Goal: Task Accomplishment & Management: Complete application form

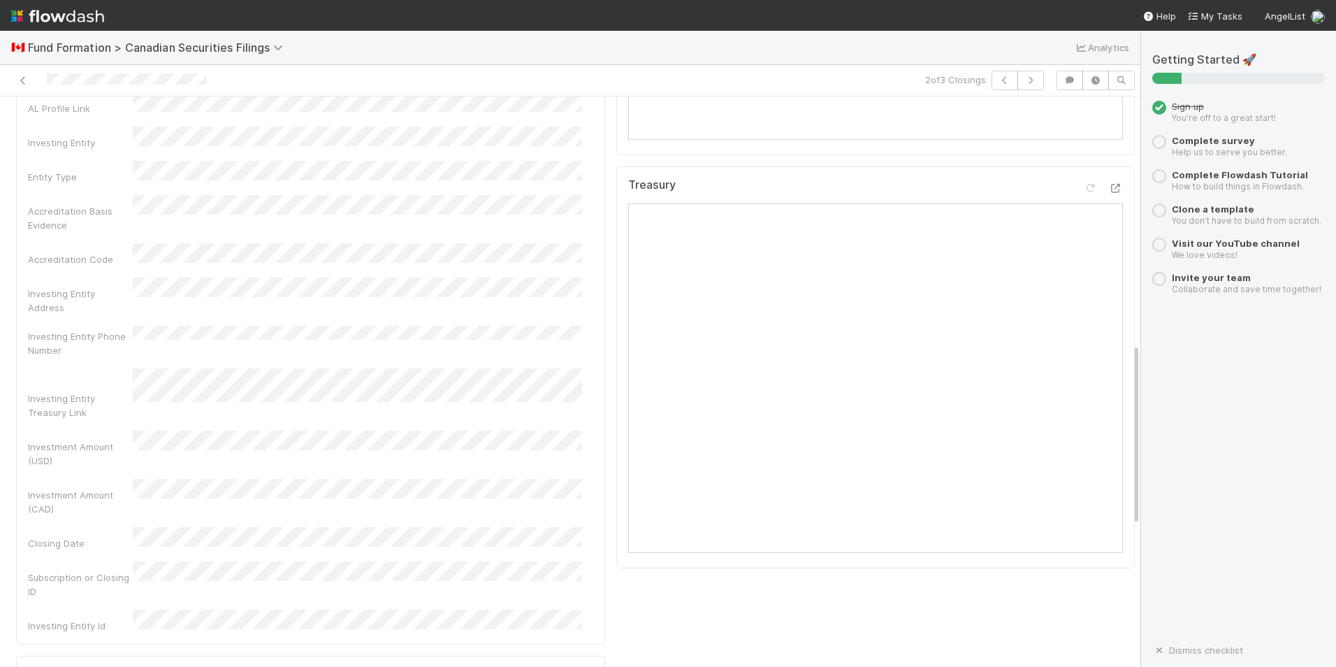
scroll to position [769, 0]
click at [877, 198] on div "Treasury" at bounding box center [875, 191] width 495 height 25
click at [1109, 194] on icon at bounding box center [1116, 188] width 14 height 9
click at [915, 625] on div "Checklist New There are no checklist items for this stage. Add checklist item C…" at bounding box center [876, 315] width 530 height 1894
click at [862, 641] on div "Checklist New There are no checklist items for this stage. Add checklist item C…" at bounding box center [876, 315] width 530 height 1894
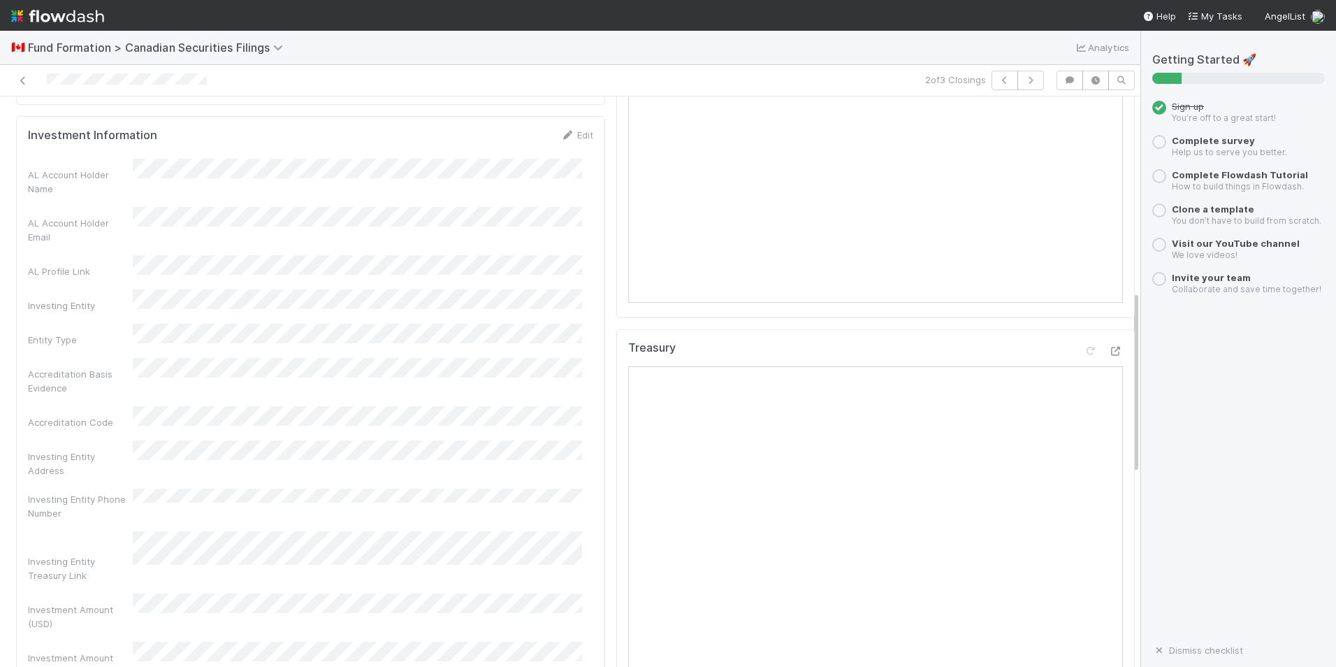
scroll to position [629, 0]
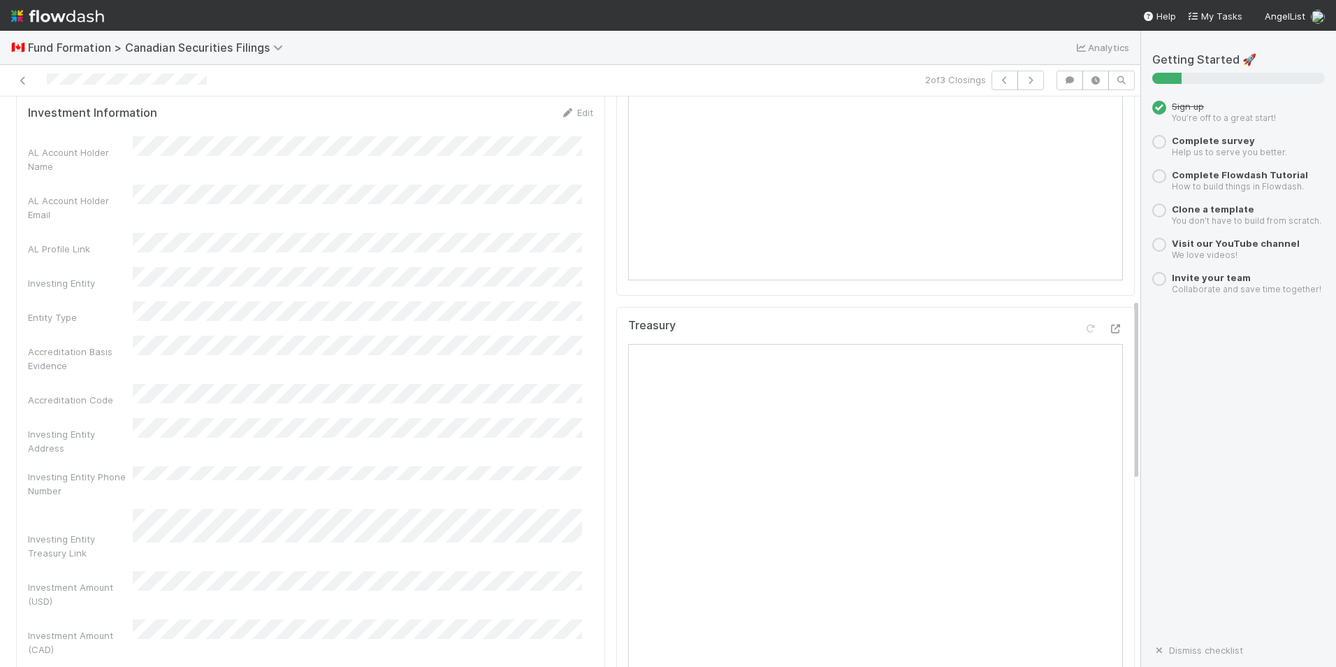
click at [716, 340] on div "Treasury" at bounding box center [875, 331] width 495 height 25
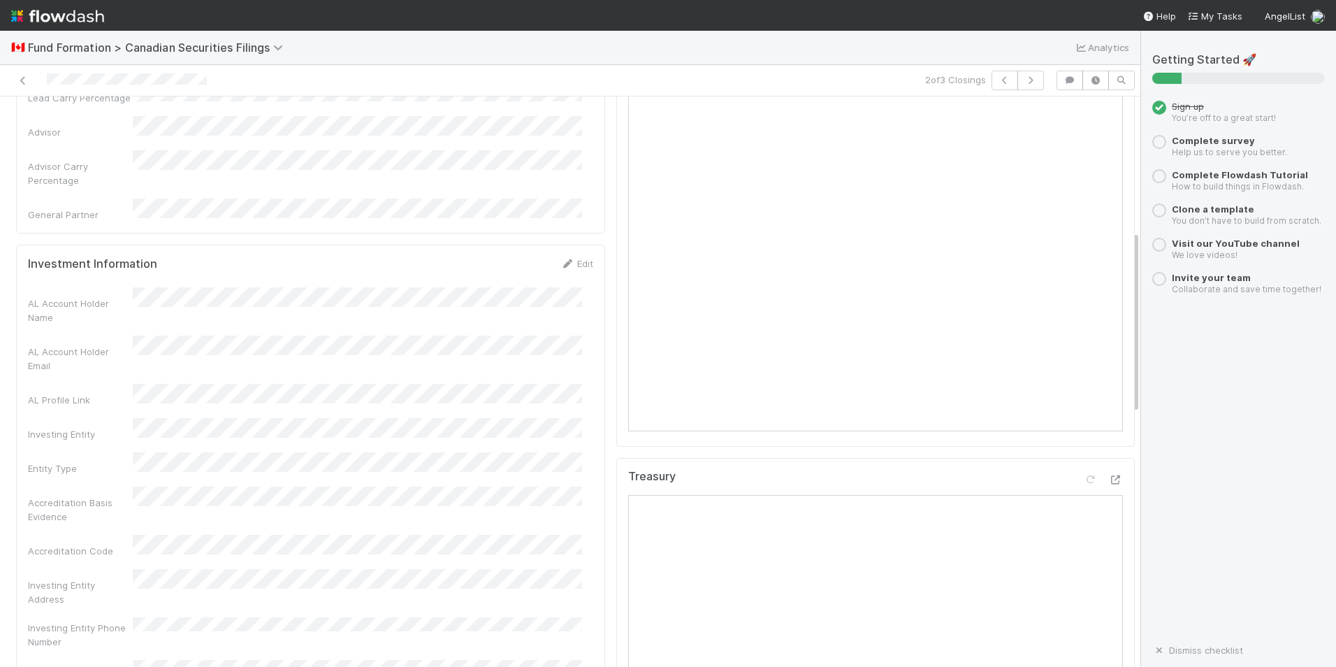
scroll to position [559, 0]
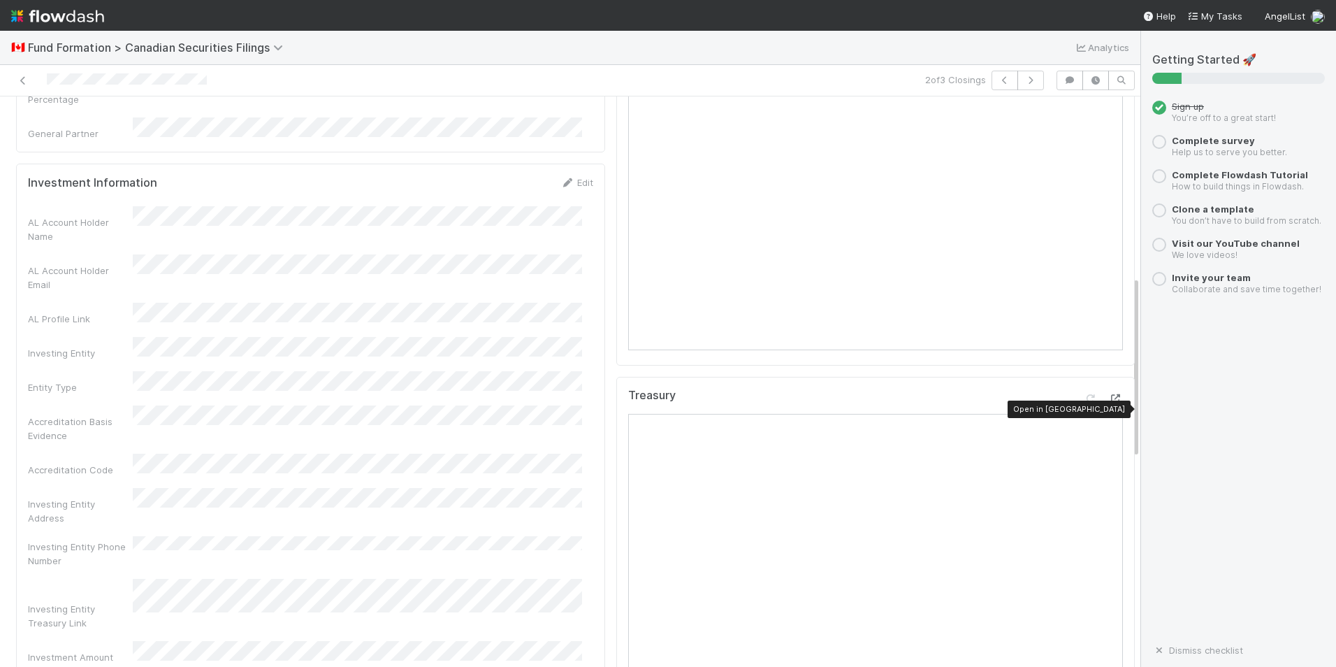
click at [1109, 403] on icon at bounding box center [1116, 398] width 14 height 9
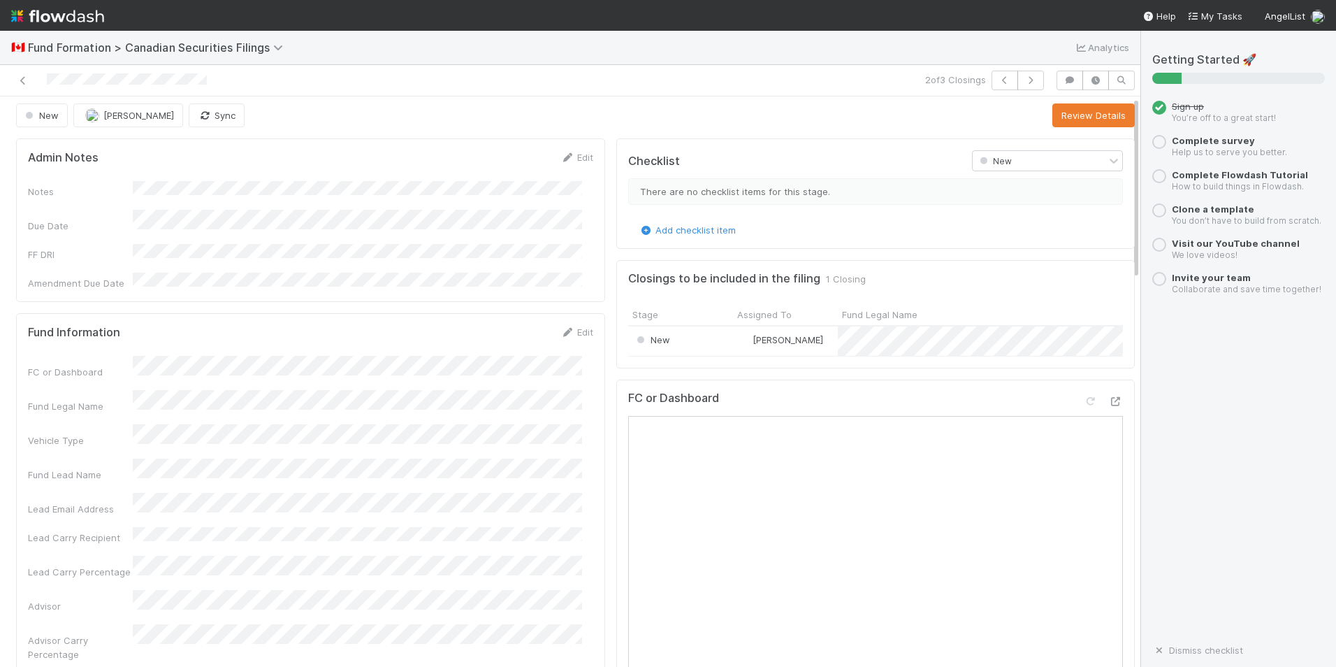
scroll to position [0, 0]
click at [664, 238] on link "Add checklist item" at bounding box center [687, 233] width 97 height 11
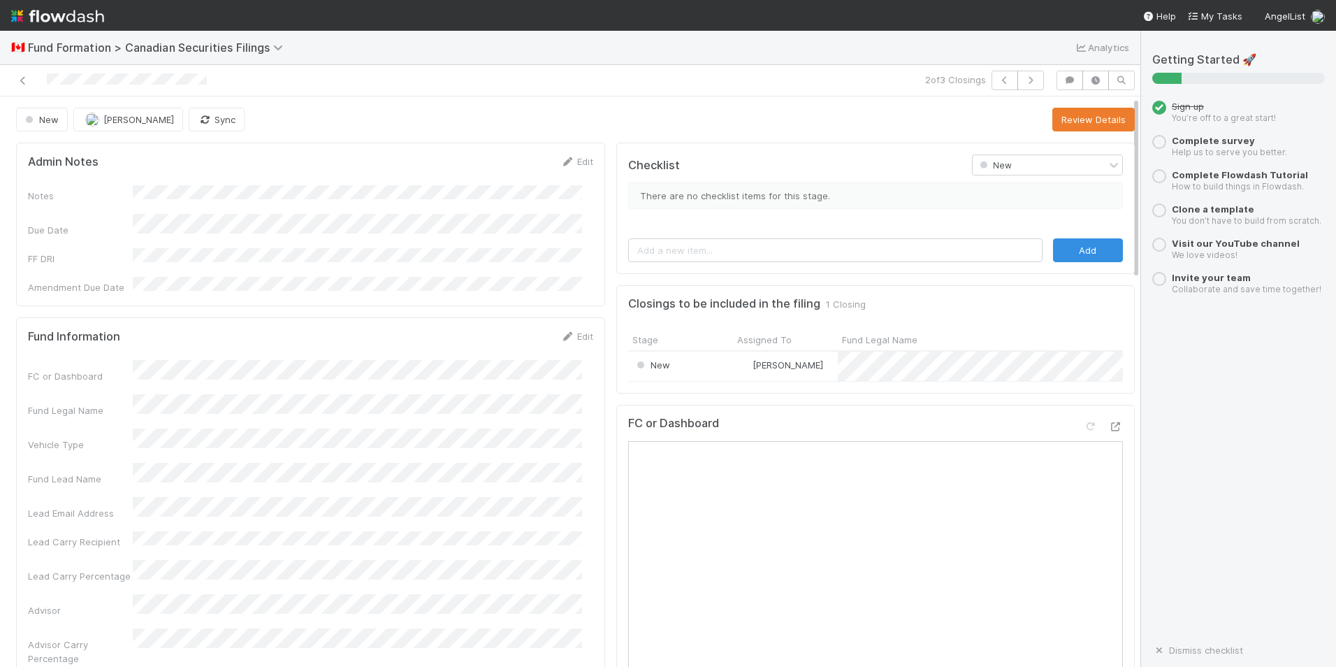
click at [711, 212] on div "There are no checklist items for this stage." at bounding box center [875, 201] width 495 height 52
click at [1081, 124] on button "Review Details" at bounding box center [1093, 120] width 82 height 24
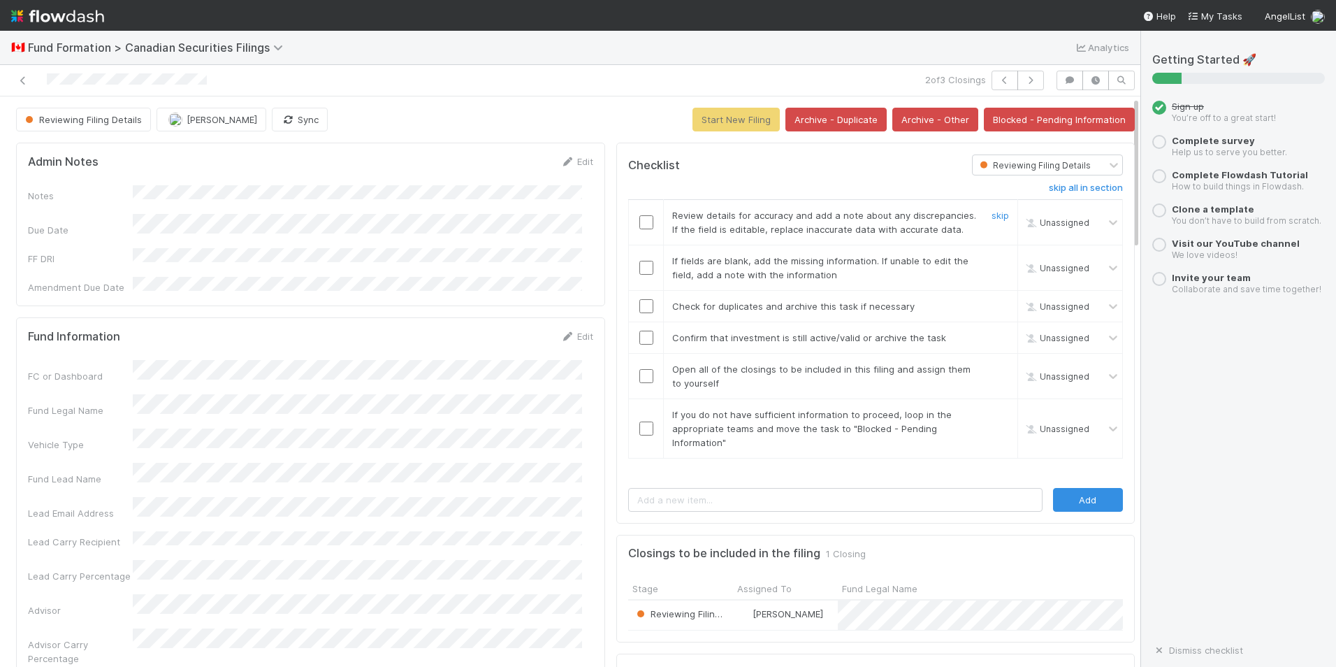
click at [639, 226] on input "checkbox" at bounding box center [646, 222] width 14 height 14
click at [639, 269] on input "checkbox" at bounding box center [646, 268] width 14 height 14
drag, startPoint x: 634, startPoint y: 312, endPoint x: 635, endPoint y: 319, distance: 7.1
click at [639, 311] on input "checkbox" at bounding box center [646, 306] width 14 height 14
click at [639, 356] on td at bounding box center [646, 376] width 35 height 45
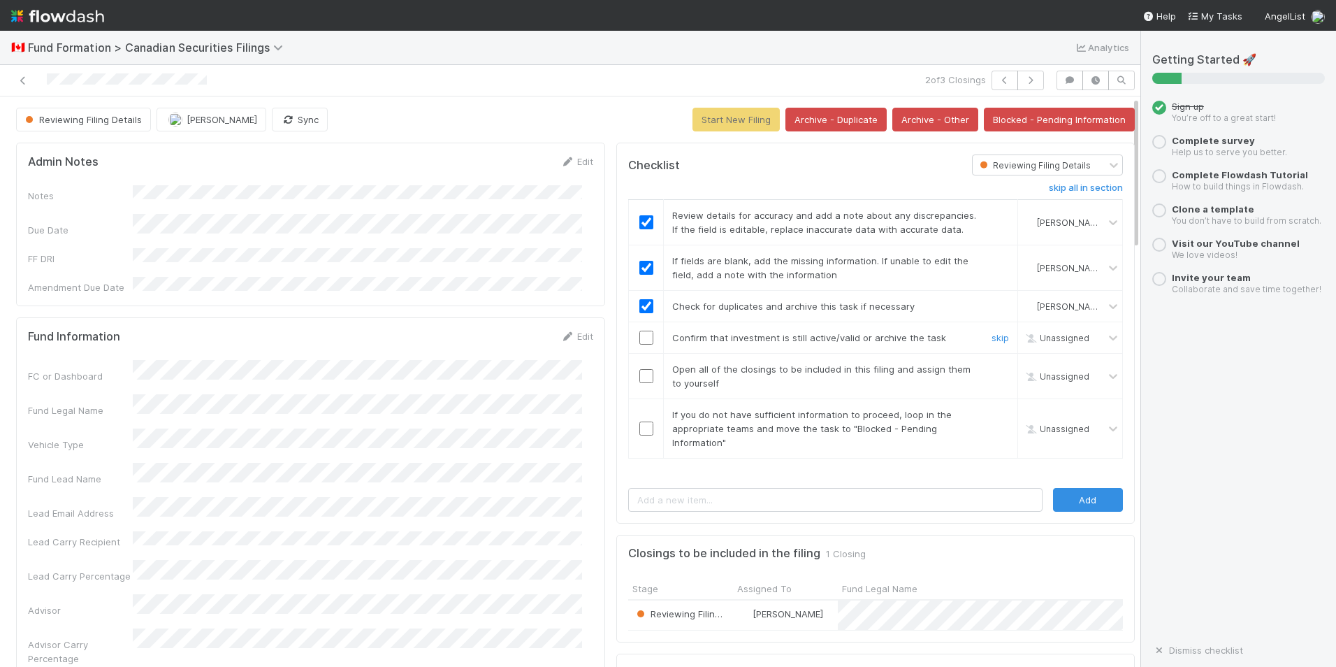
click at [639, 340] on input "checkbox" at bounding box center [646, 338] width 14 height 14
click at [637, 384] on td at bounding box center [646, 376] width 35 height 45
click at [639, 375] on input "checkbox" at bounding box center [646, 376] width 14 height 14
click at [639, 380] on input "checkbox" at bounding box center [646, 376] width 14 height 14
click at [639, 427] on input "checkbox" at bounding box center [646, 428] width 14 height 14
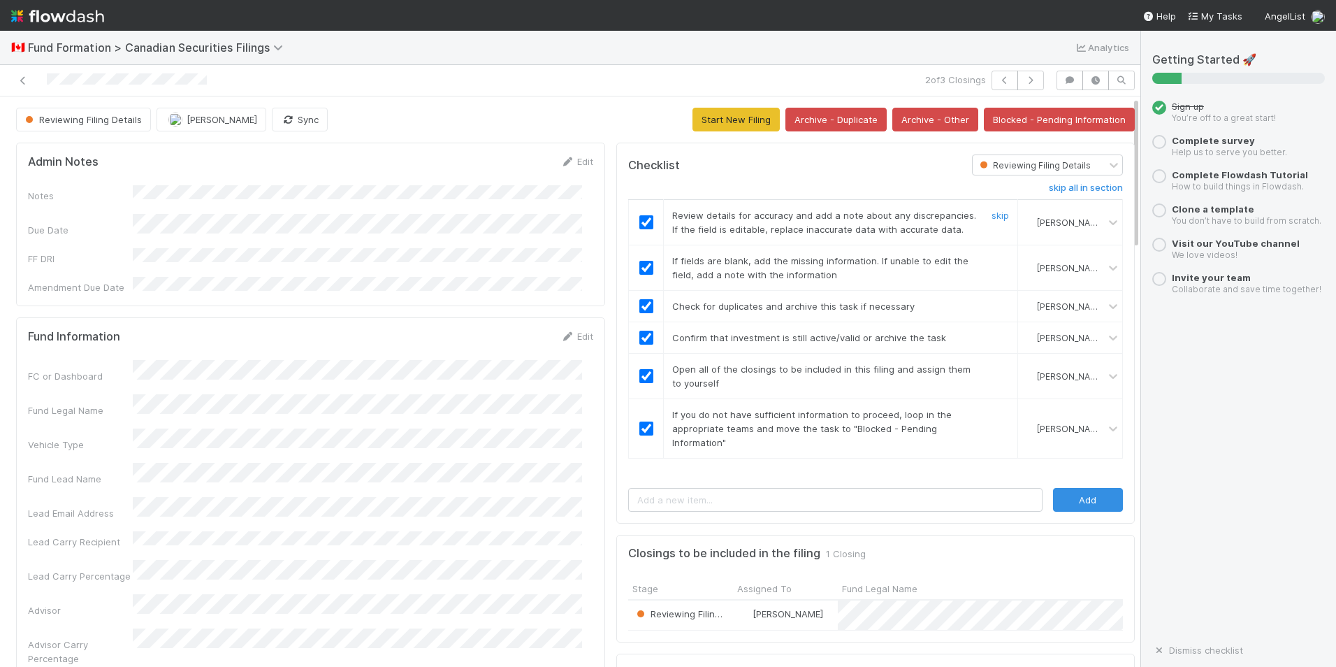
click at [639, 227] on input "checkbox" at bounding box center [646, 222] width 14 height 14
click at [639, 265] on input "checkbox" at bounding box center [646, 268] width 14 height 14
click at [639, 312] on input "checkbox" at bounding box center [646, 306] width 14 height 14
click at [639, 340] on input "checkbox" at bounding box center [646, 338] width 14 height 14
click at [639, 375] on input "checkbox" at bounding box center [646, 376] width 14 height 14
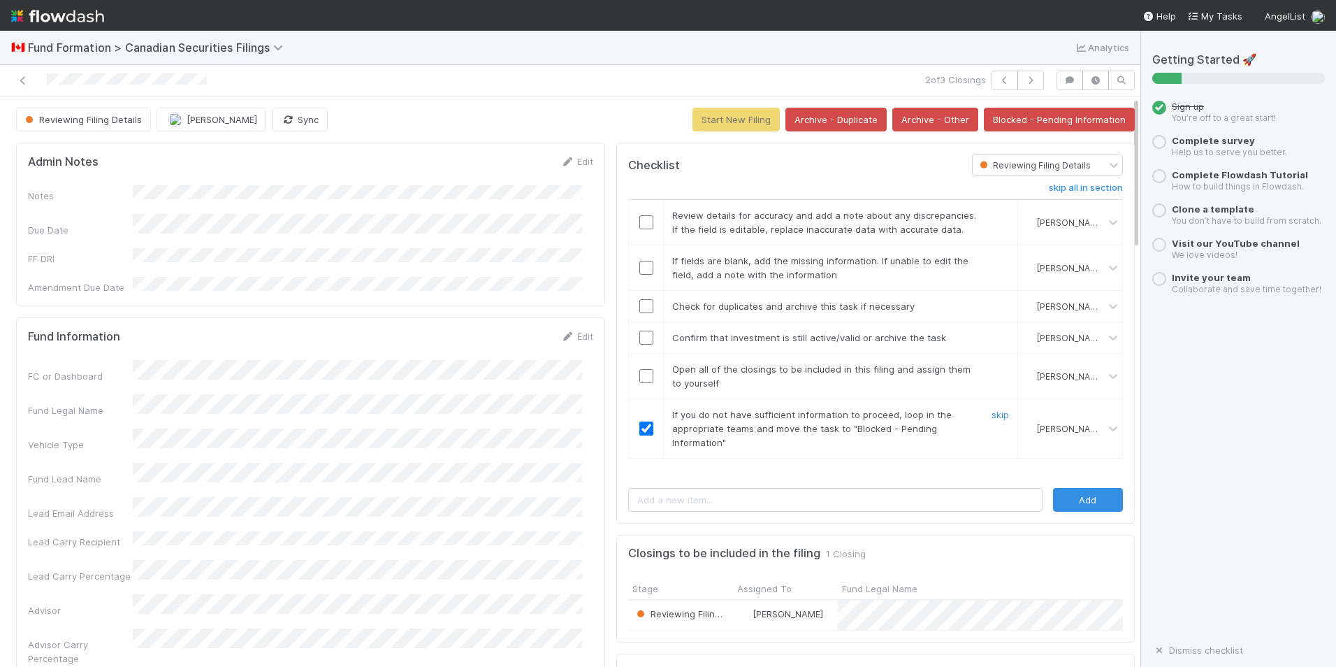
click at [639, 423] on input "checkbox" at bounding box center [646, 428] width 14 height 14
click at [1083, 157] on div "Reviewing Filing Details" at bounding box center [1039, 165] width 133 height 20
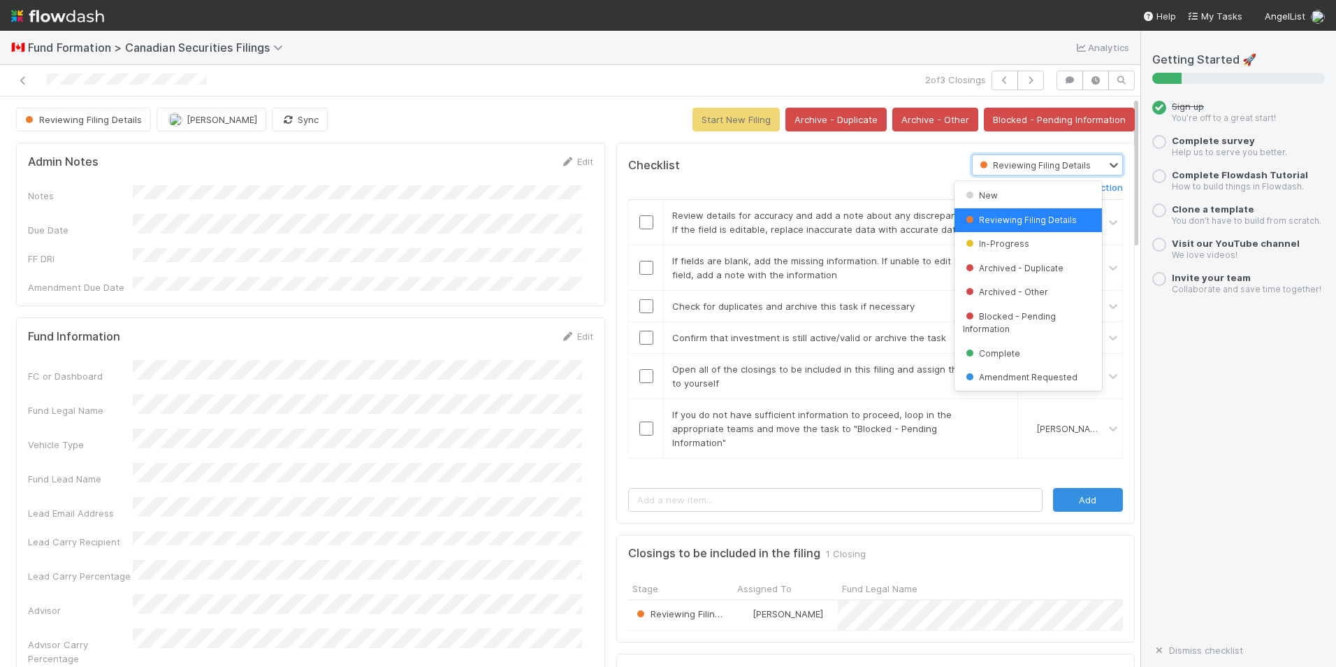
click at [1033, 224] on span "Reviewing Filing Details" at bounding box center [1020, 220] width 114 height 10
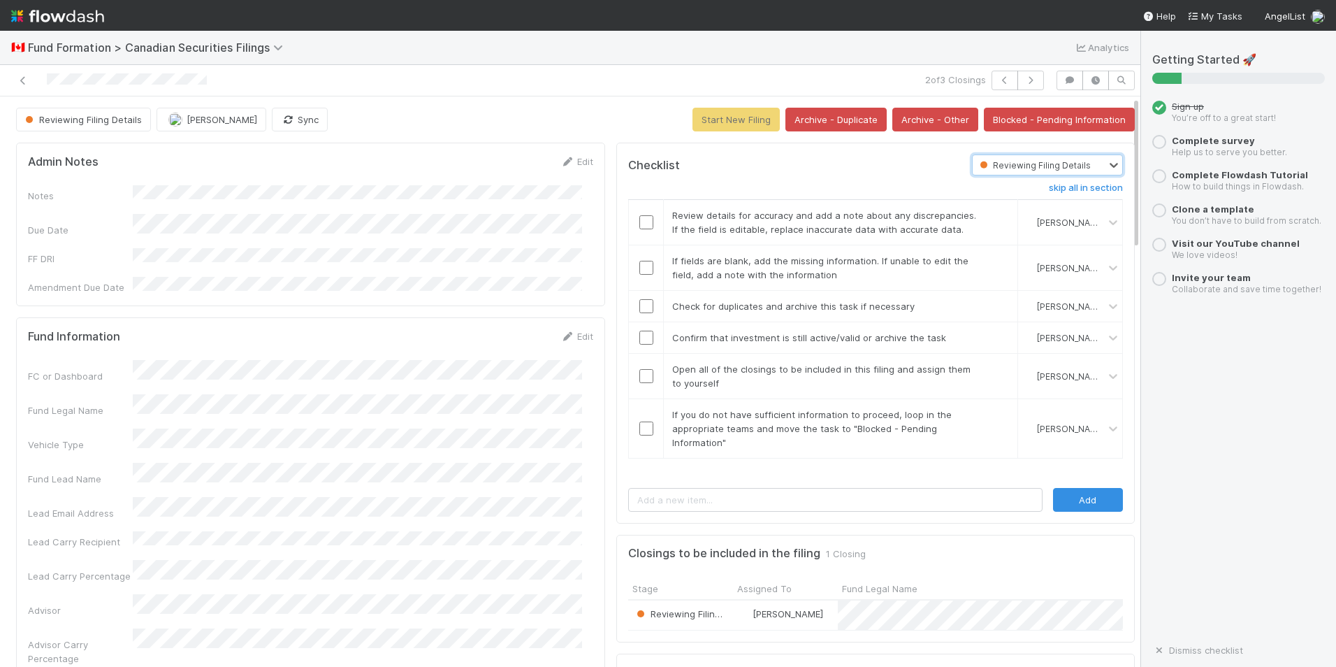
click at [866, 180] on div "skip all in section Review details for accuracy and add a note about any discre…" at bounding box center [875, 325] width 495 height 301
click at [1066, 191] on h6 "skip all in section" at bounding box center [1086, 187] width 74 height 11
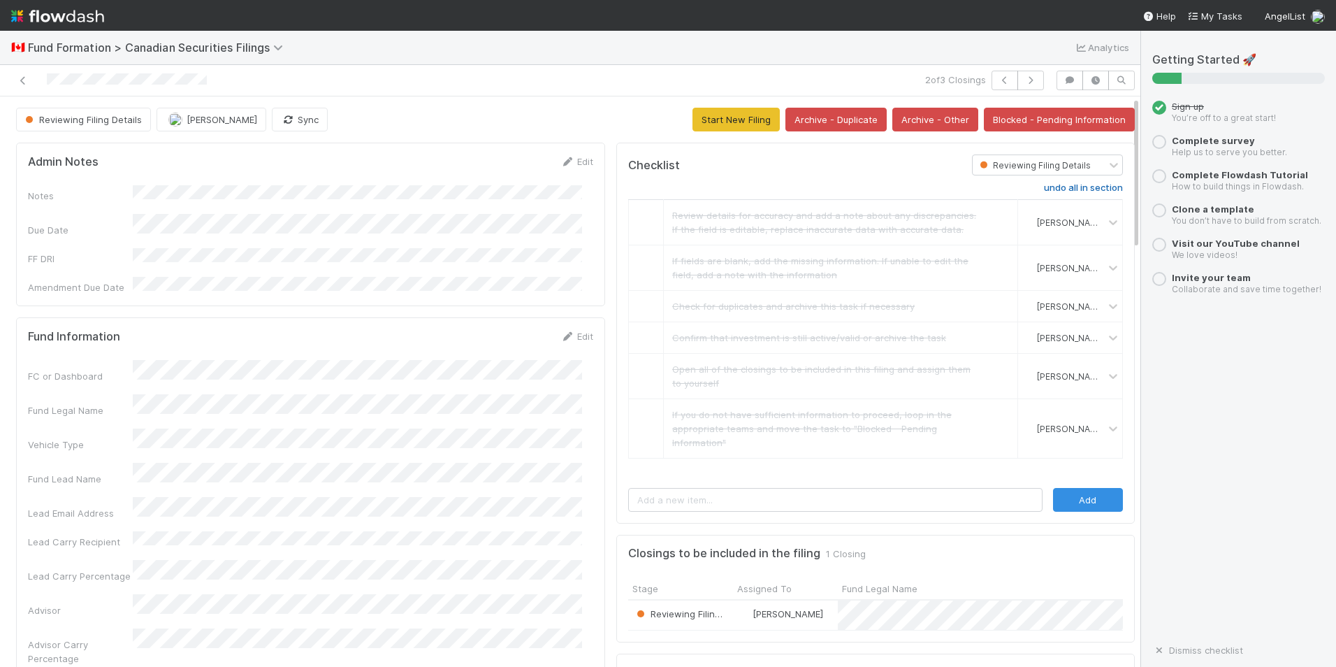
click at [1052, 189] on h6 "undo all in section" at bounding box center [1083, 187] width 79 height 11
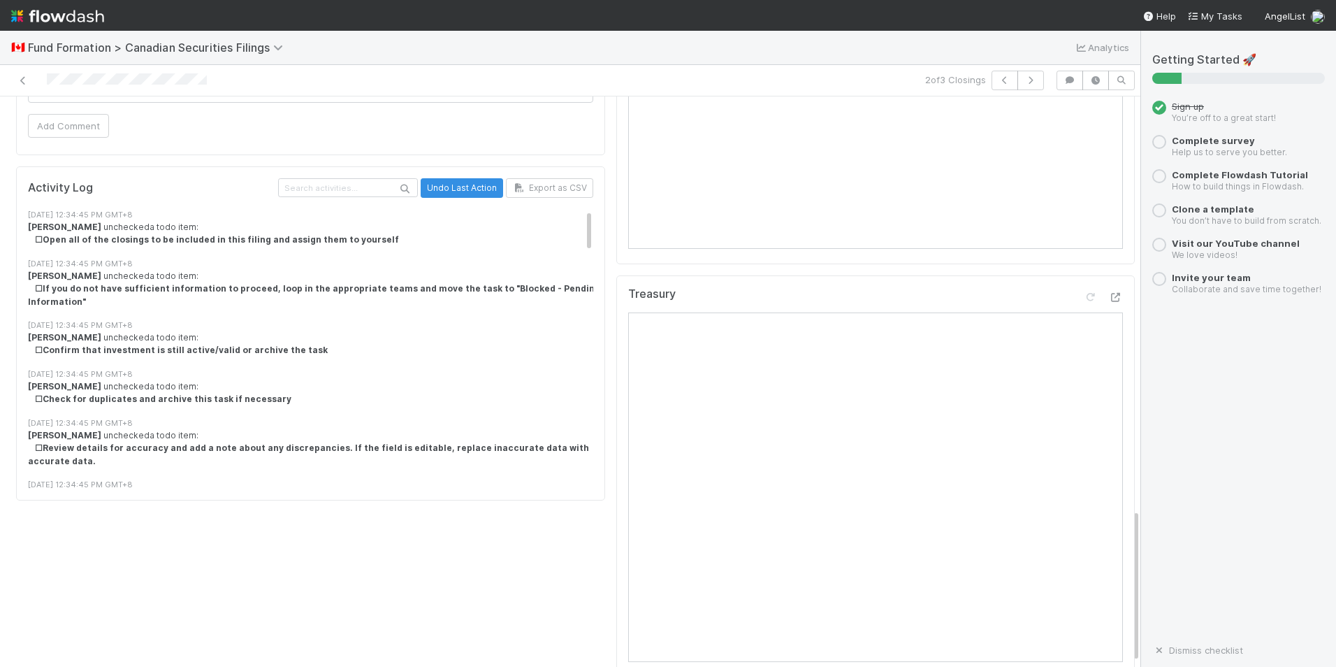
scroll to position [1537, 0]
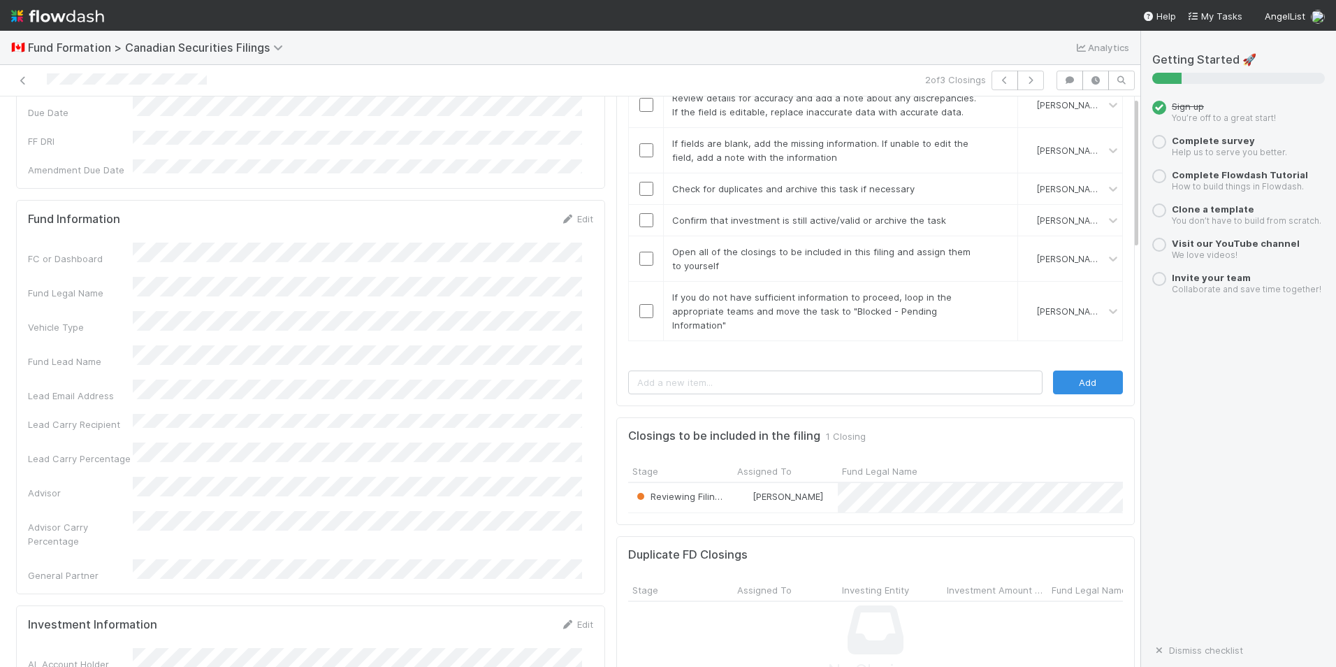
scroll to position [0, 0]
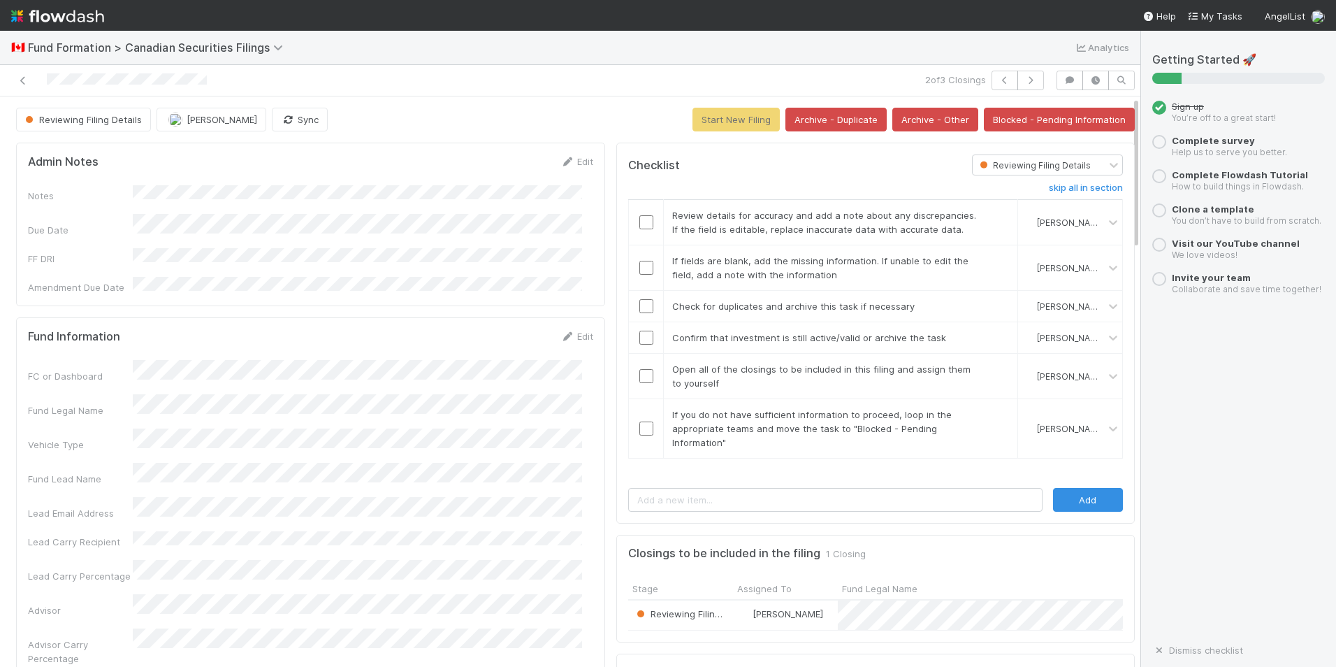
click at [202, 329] on div "Fund Information Edit" at bounding box center [310, 336] width 565 height 14
click at [639, 227] on input "checkbox" at bounding box center [646, 222] width 14 height 14
click at [639, 269] on input "checkbox" at bounding box center [646, 268] width 14 height 14
click at [639, 310] on input "checkbox" at bounding box center [646, 306] width 14 height 14
drag, startPoint x: 630, startPoint y: 342, endPoint x: 633, endPoint y: 353, distance: 11.5
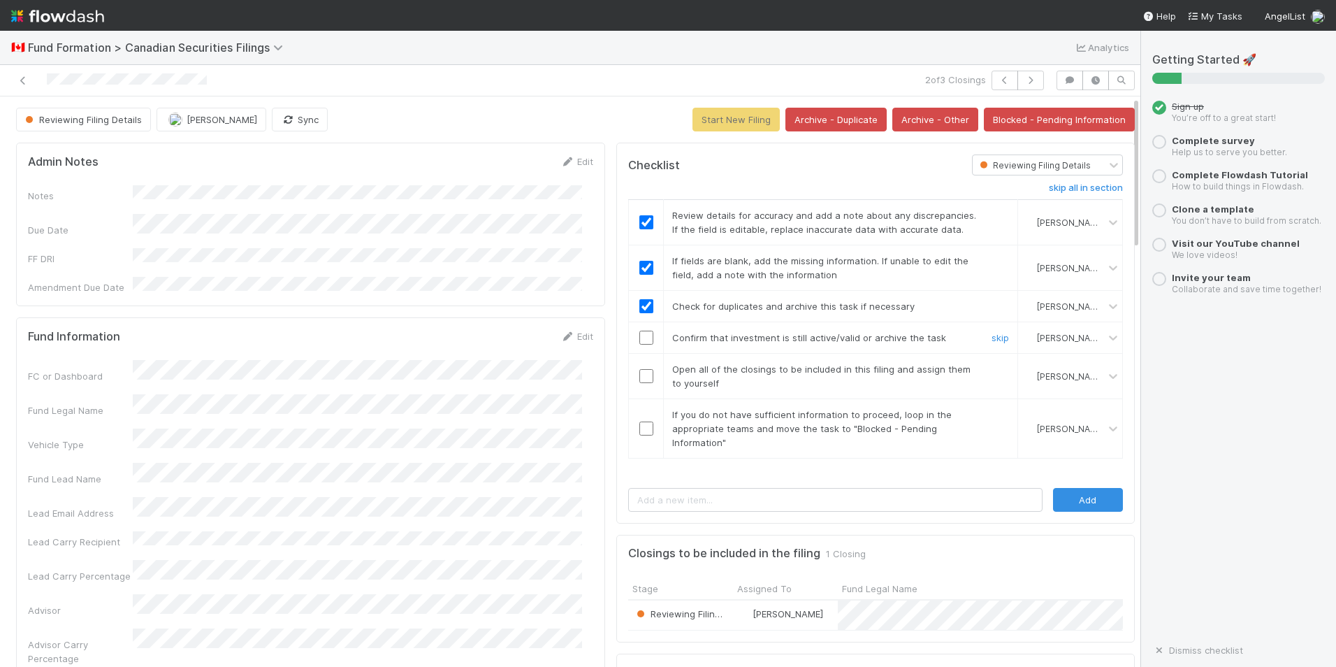
click at [639, 342] on input "checkbox" at bounding box center [646, 338] width 14 height 14
click at [639, 379] on input "checkbox" at bounding box center [646, 376] width 14 height 14
click at [639, 428] on input "checkbox" at bounding box center [646, 428] width 14 height 14
click at [746, 118] on button "Start New Filing" at bounding box center [735, 120] width 87 height 24
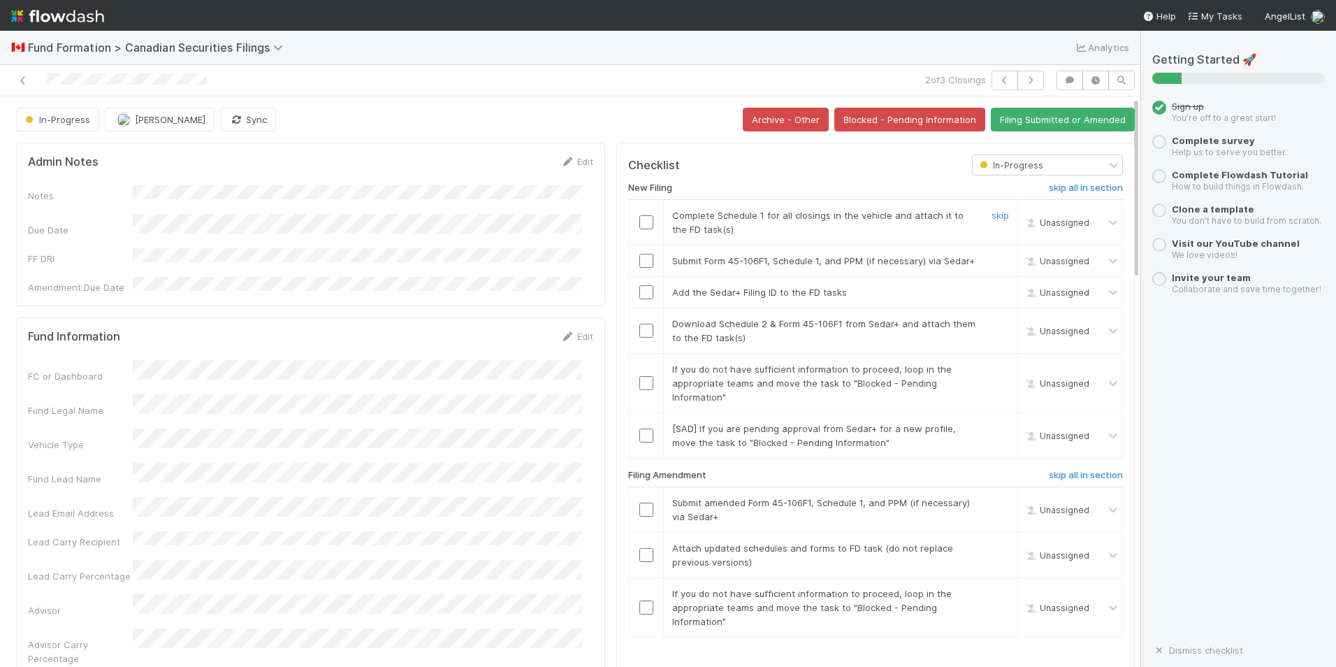
click at [639, 226] on input "checkbox" at bounding box center [646, 222] width 14 height 14
click at [639, 268] on input "checkbox" at bounding box center [646, 261] width 14 height 14
click at [639, 299] on input "checkbox" at bounding box center [646, 292] width 14 height 14
click at [639, 338] on input "checkbox" at bounding box center [646, 331] width 14 height 14
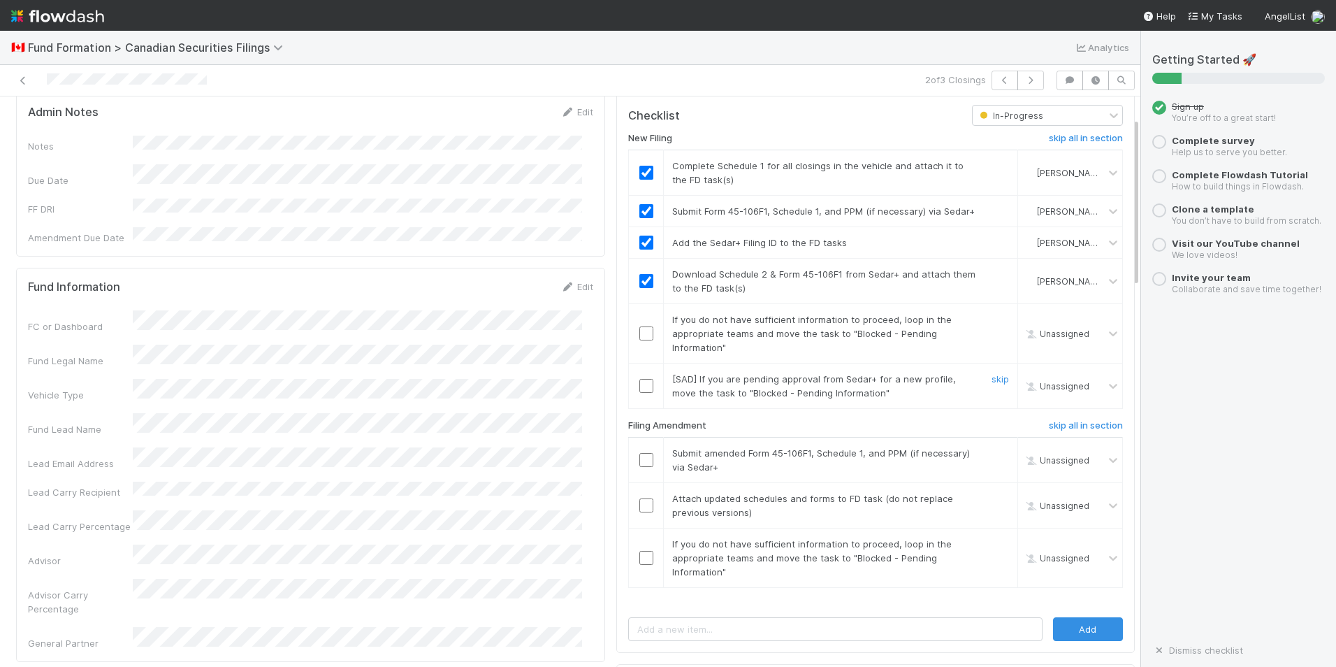
scroll to position [70, 0]
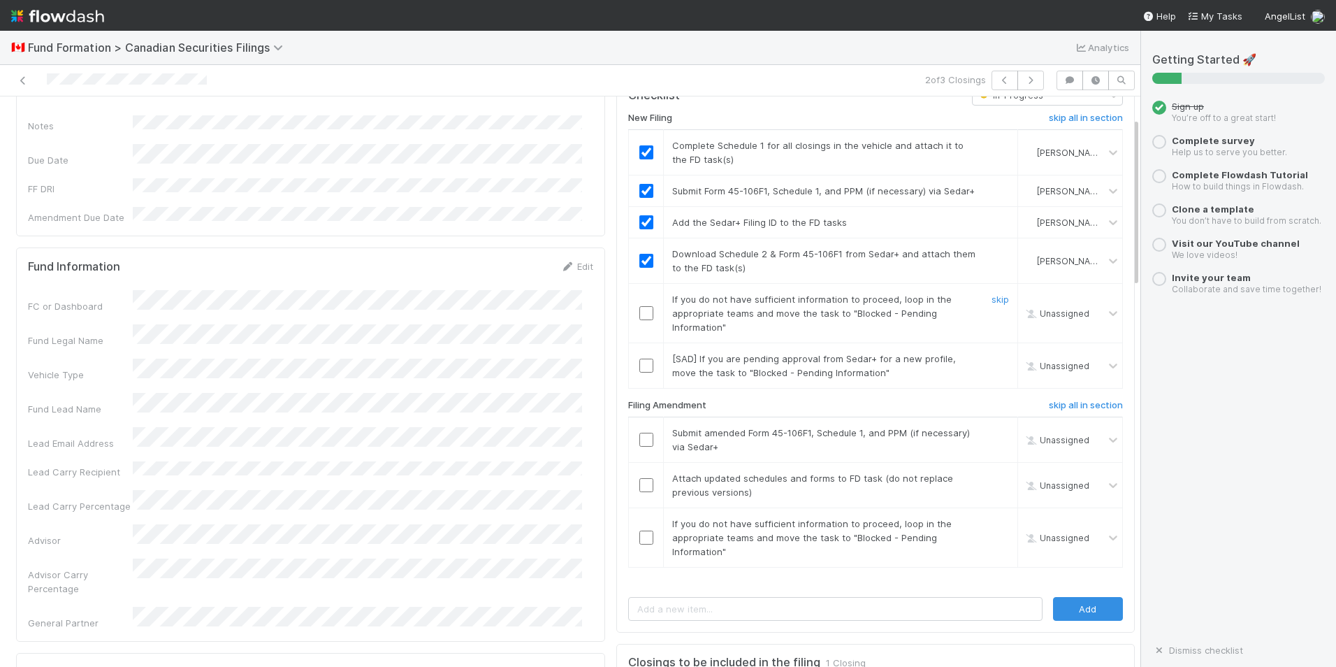
click at [639, 320] on input "checkbox" at bounding box center [646, 313] width 14 height 14
checkbox input "false"
click at [639, 320] on input "checkbox" at bounding box center [646, 313] width 14 height 14
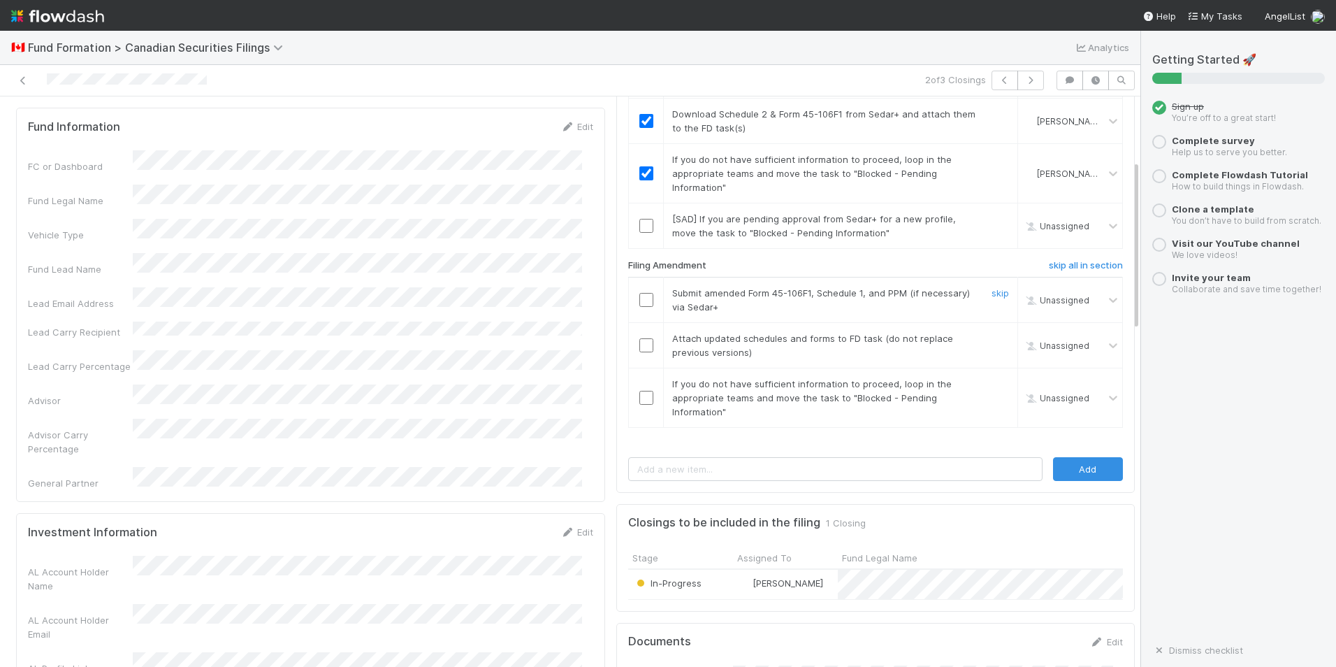
scroll to position [280, 0]
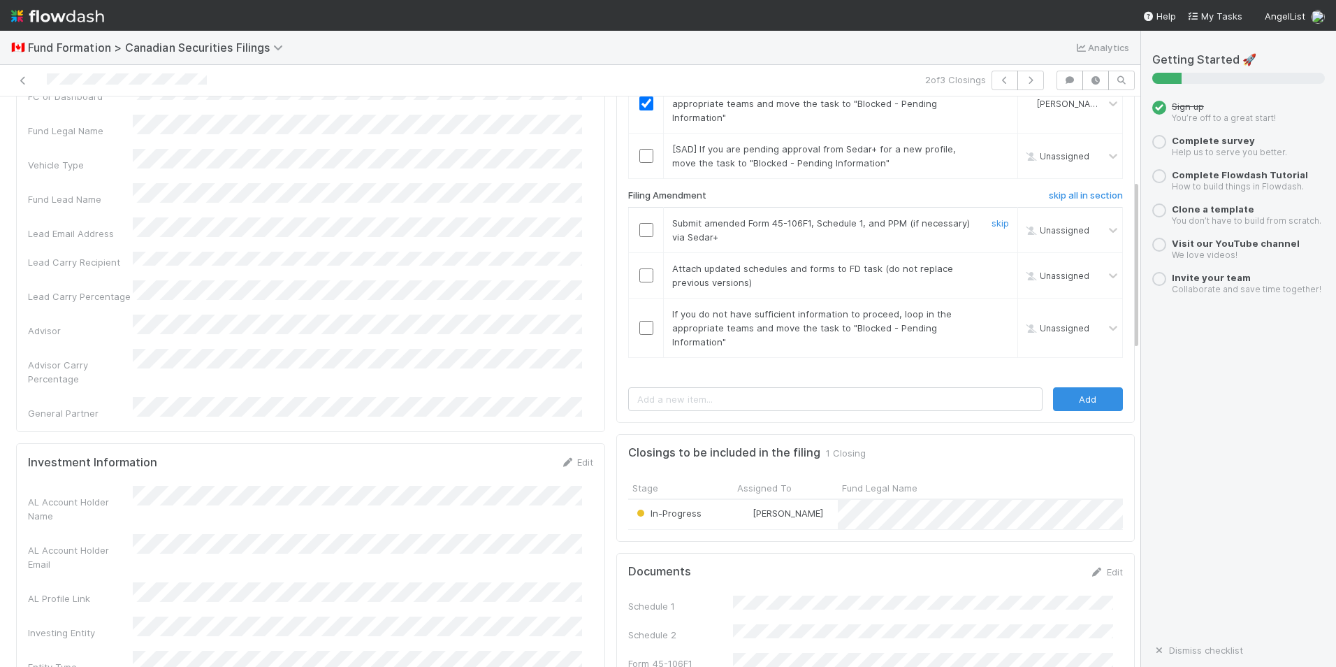
click at [639, 237] on input "checkbox" at bounding box center [646, 230] width 14 height 14
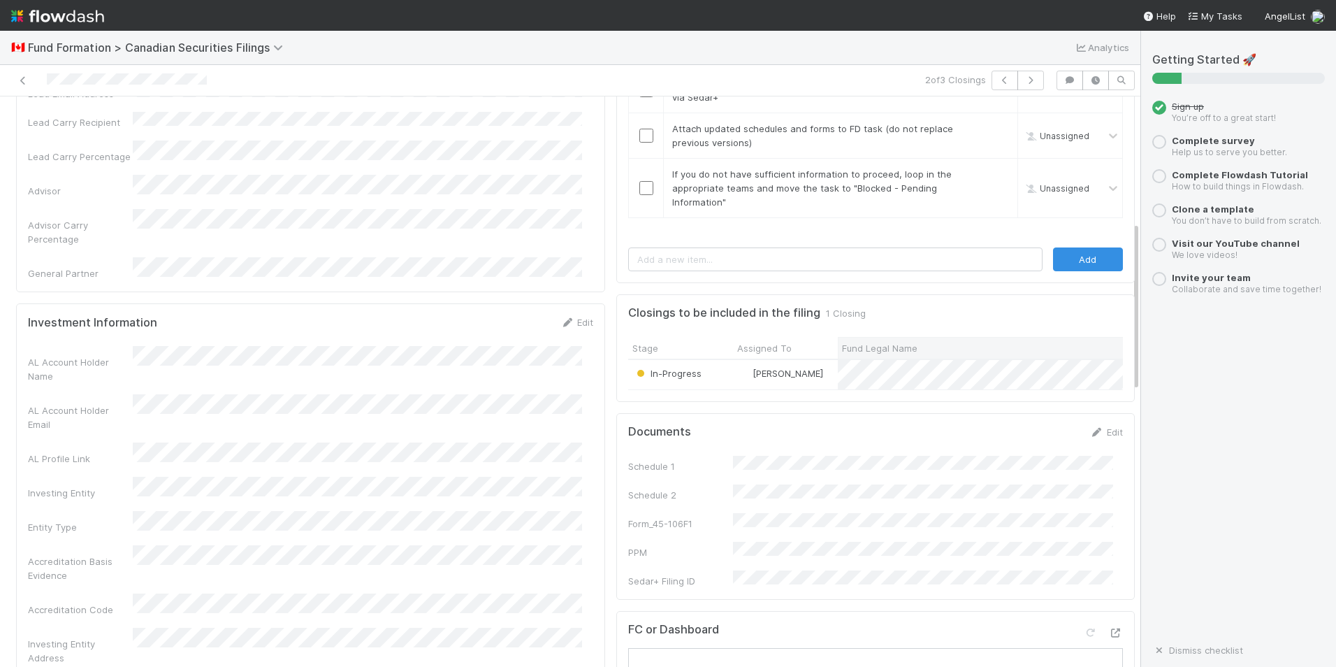
scroll to position [699, 0]
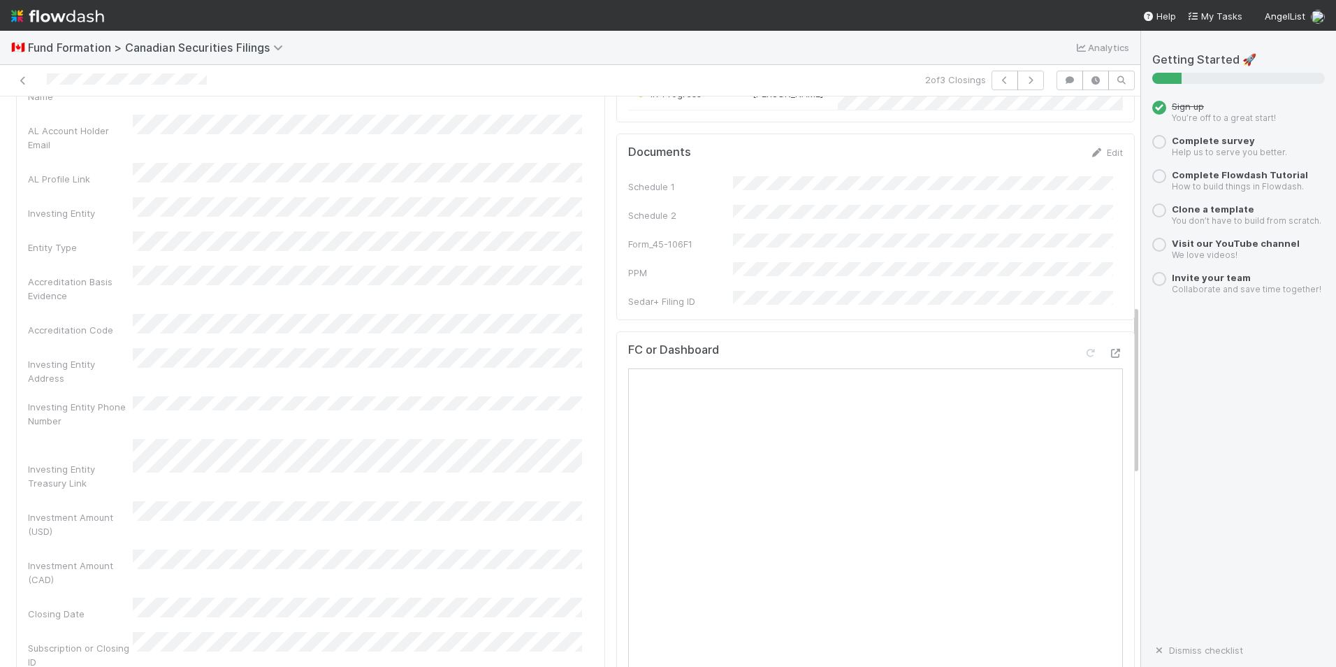
click at [1098, 169] on div "Documents Edit Schedule 1 Schedule 2 Form_45-106F1 PPM Sedar+ Filing ID" at bounding box center [875, 226] width 518 height 187
click at [1098, 158] on link "Edit" at bounding box center [1106, 152] width 33 height 11
click at [1033, 169] on button "Save" at bounding box center [1049, 157] width 40 height 24
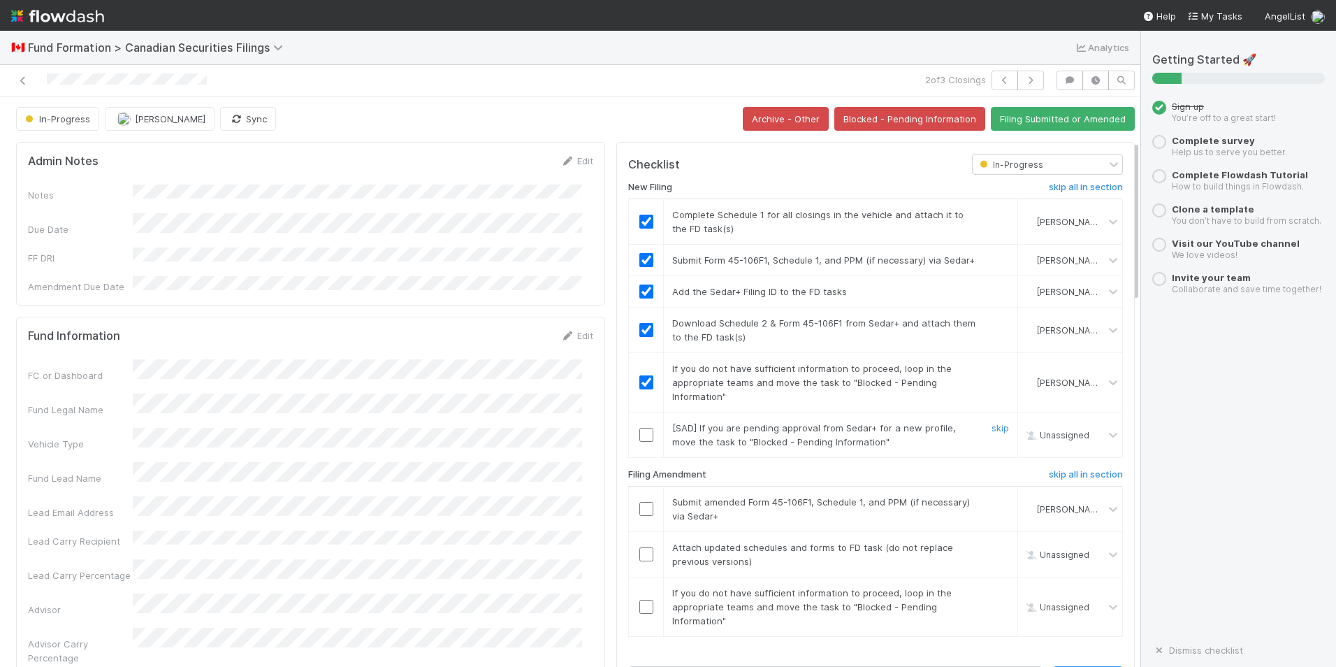
scroll to position [0, 0]
click at [1016, 122] on button "Filing Submitted or Amended" at bounding box center [1063, 120] width 144 height 24
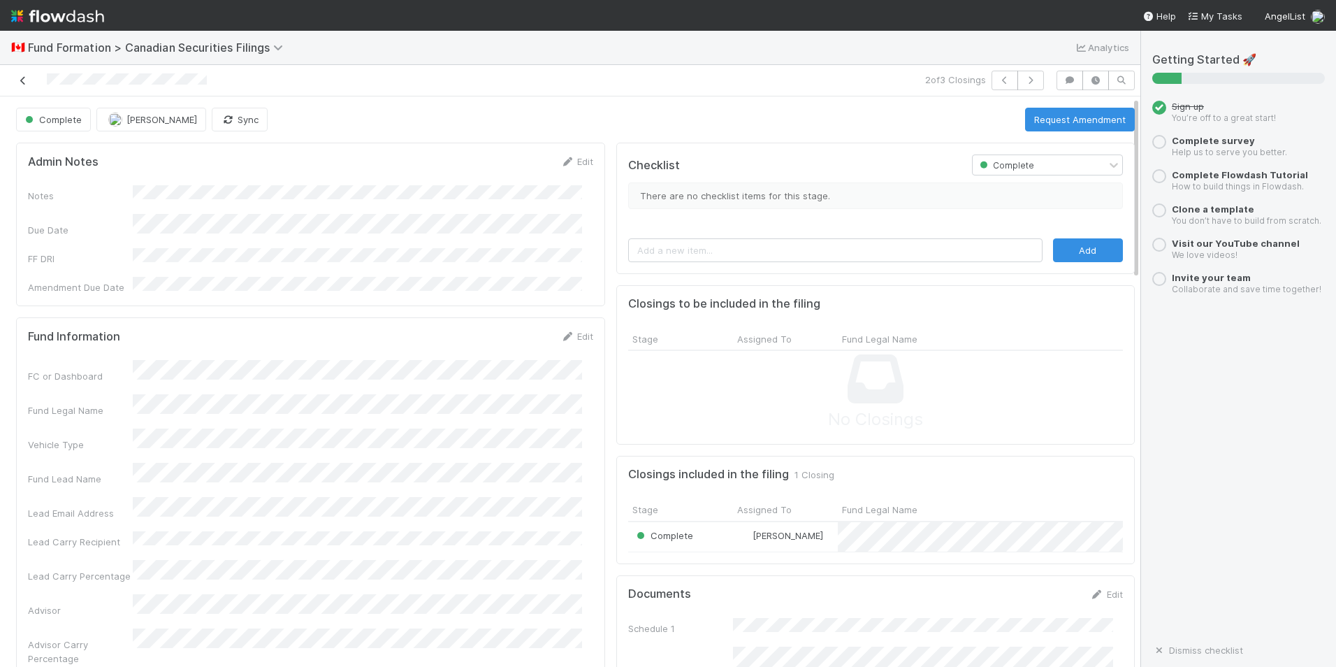
click at [21, 82] on icon at bounding box center [23, 80] width 14 height 9
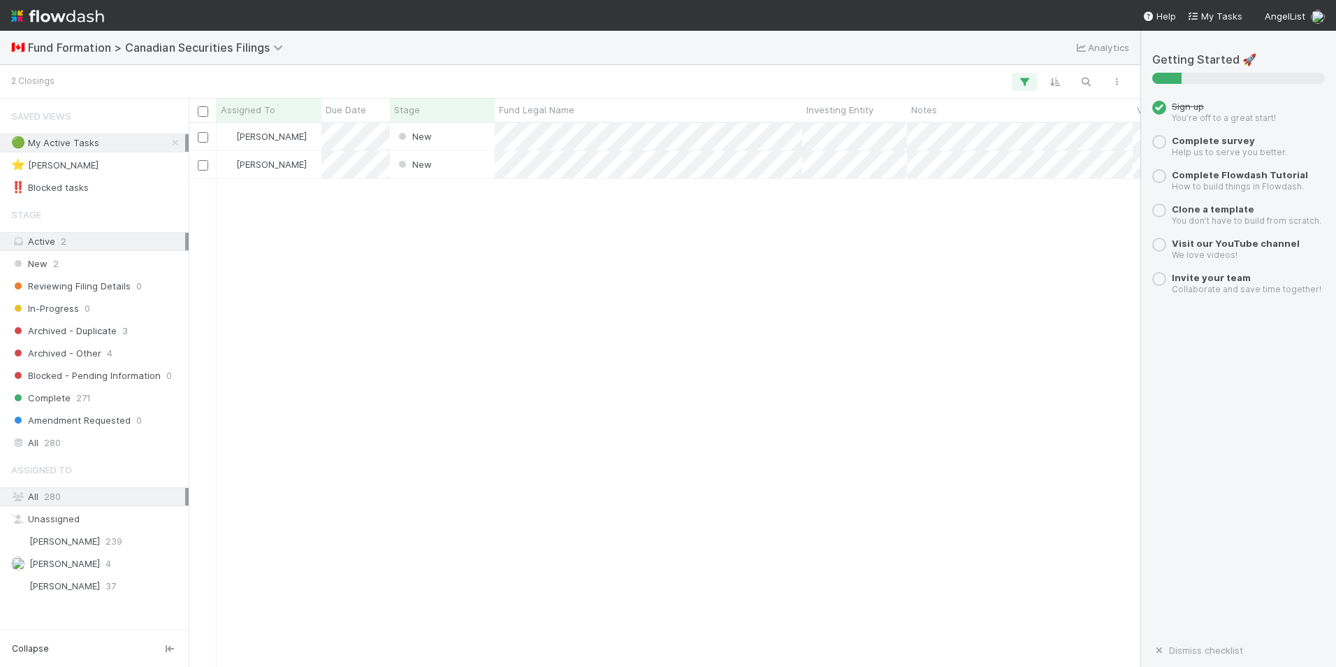
scroll to position [533, 941]
click at [460, 142] on div "New" at bounding box center [442, 136] width 105 height 27
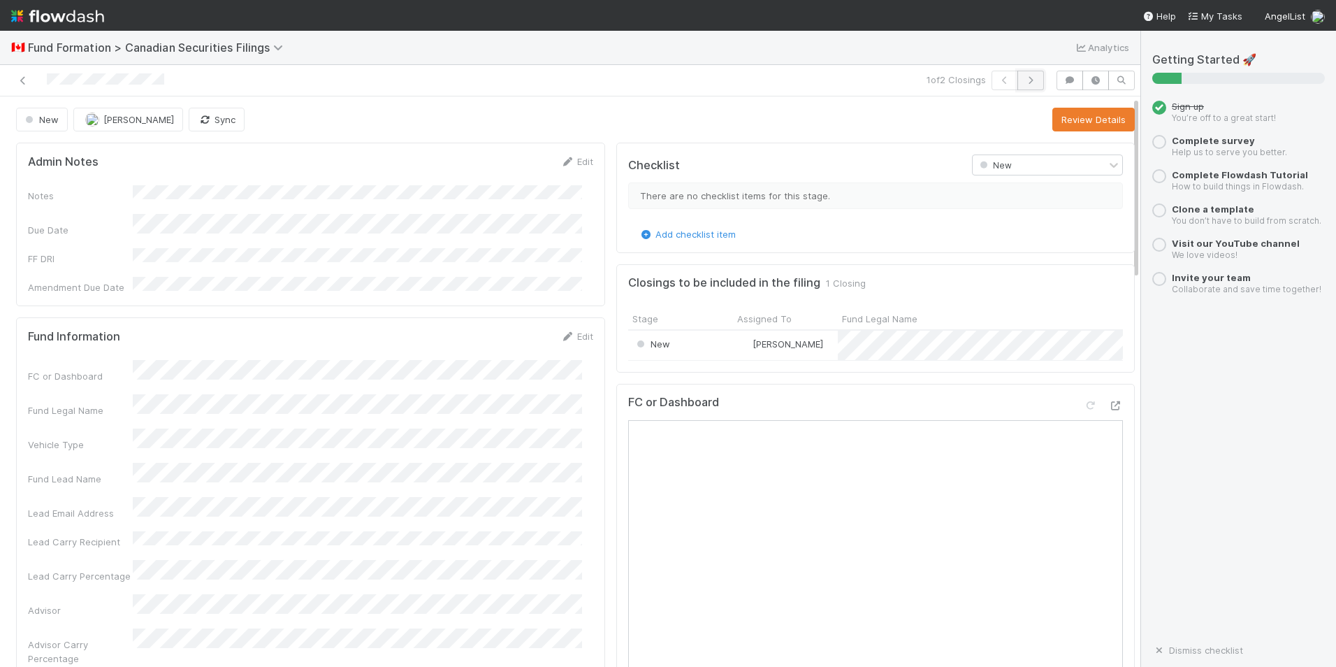
click at [1017, 74] on button "button" at bounding box center [1030, 81] width 27 height 20
click at [892, 49] on div "🇨🇦 Fund Formation > Canadian Securities Filings Analytics" at bounding box center [570, 48] width 1140 height 34
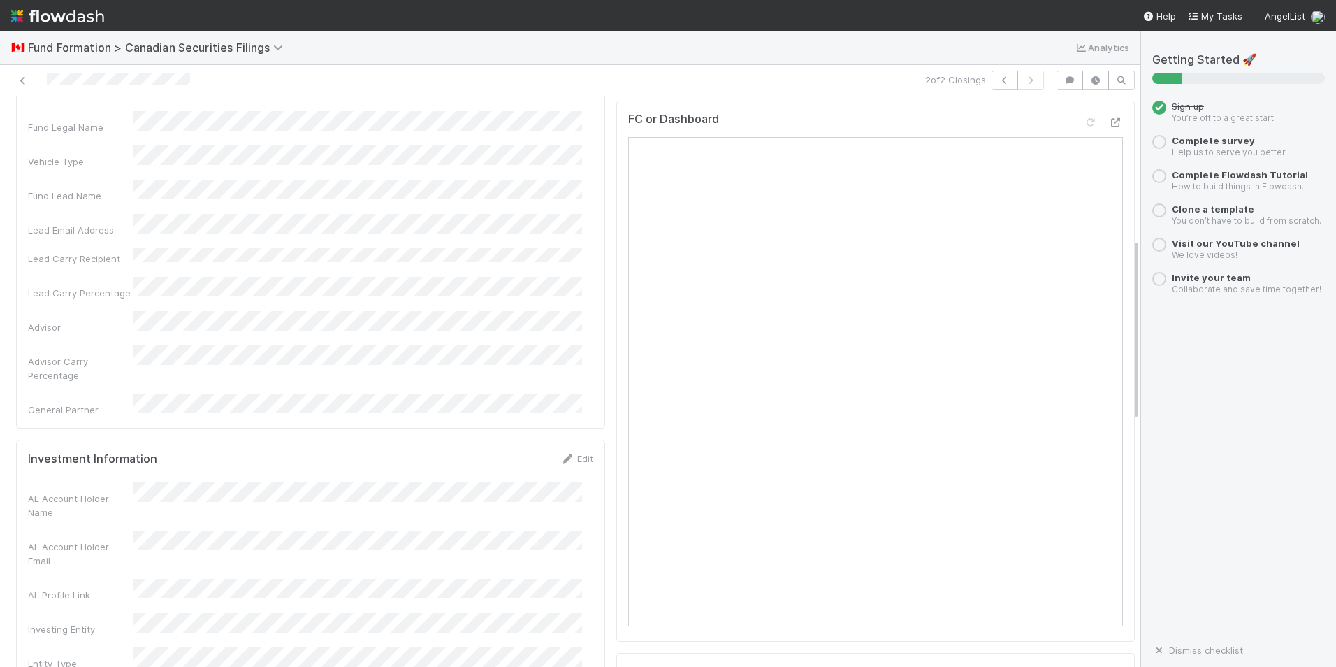
scroll to position [280, 0]
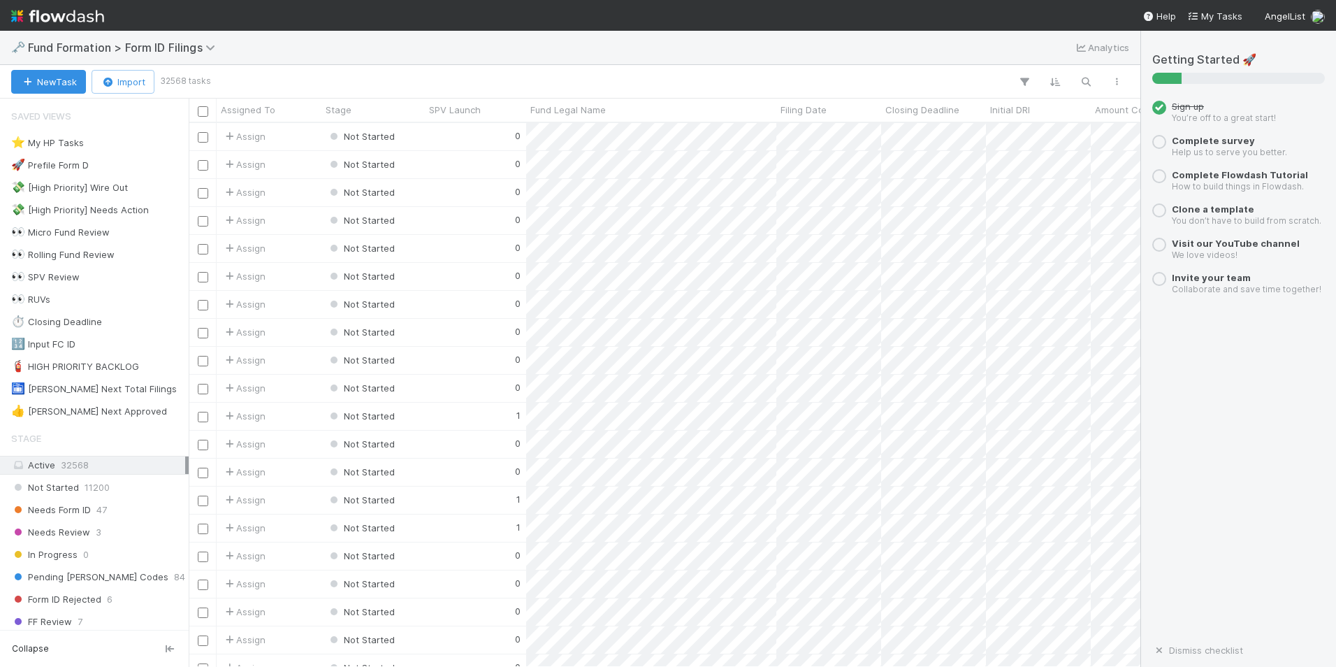
scroll to position [533, 941]
click at [71, 350] on div "🔢 Input FC ID" at bounding box center [43, 343] width 64 height 17
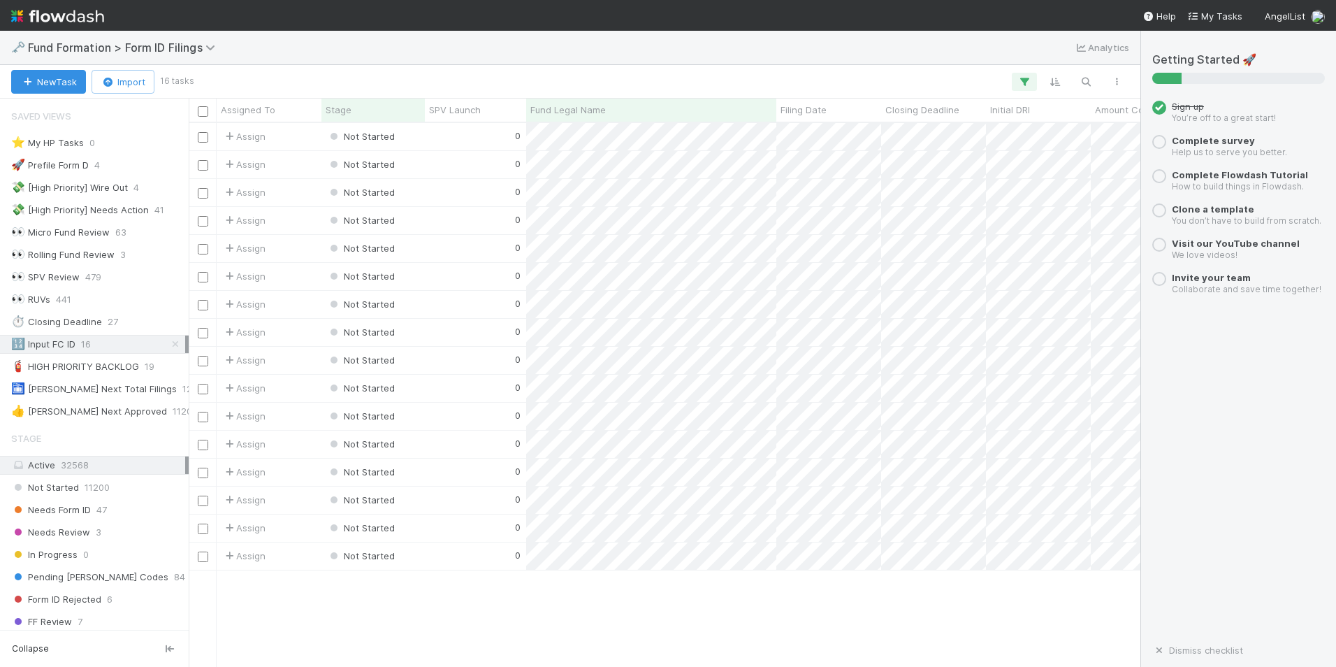
scroll to position [533, 941]
click at [484, 131] on div "0" at bounding box center [475, 136] width 101 height 27
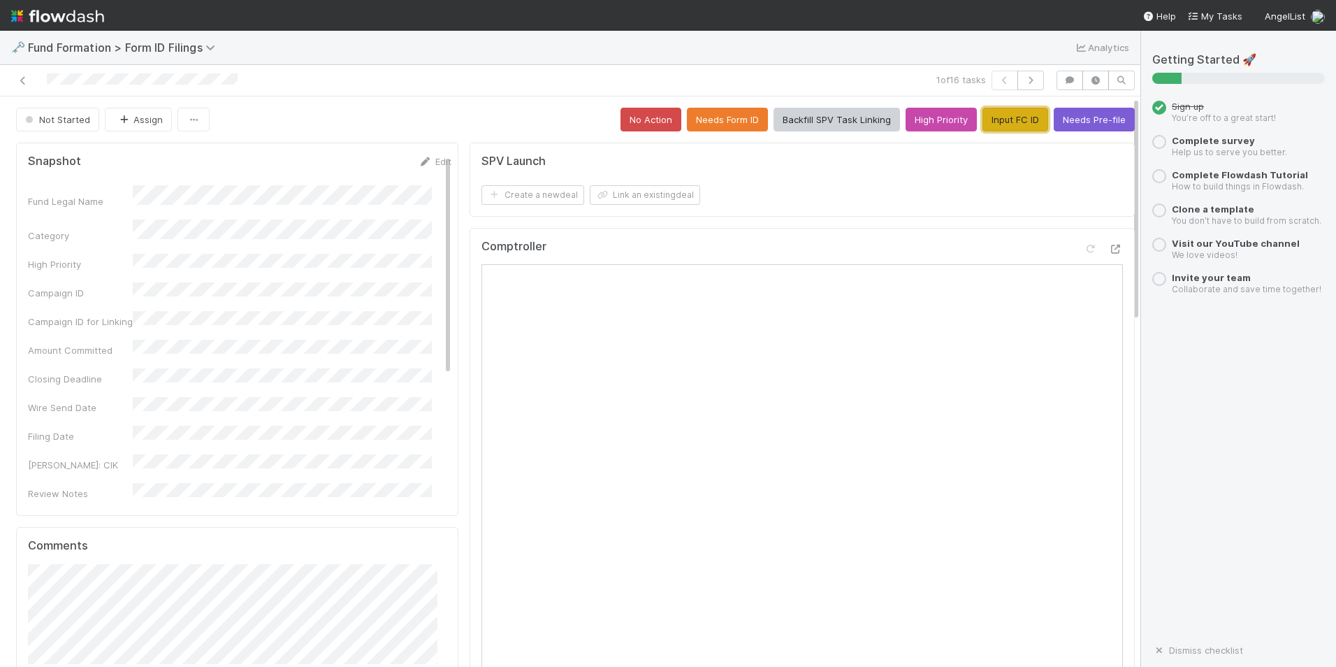
click at [984, 120] on button "Input FC ID" at bounding box center [1015, 120] width 66 height 24
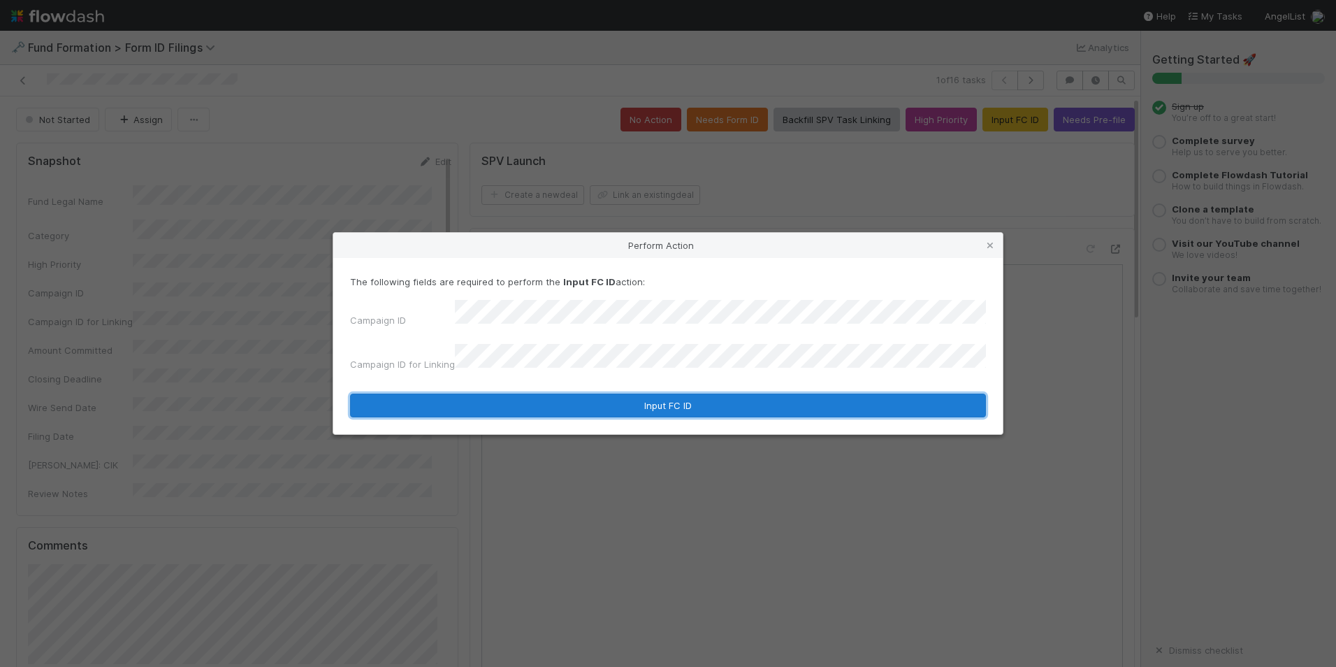
click at [603, 401] on button "Input FC ID" at bounding box center [668, 405] width 636 height 24
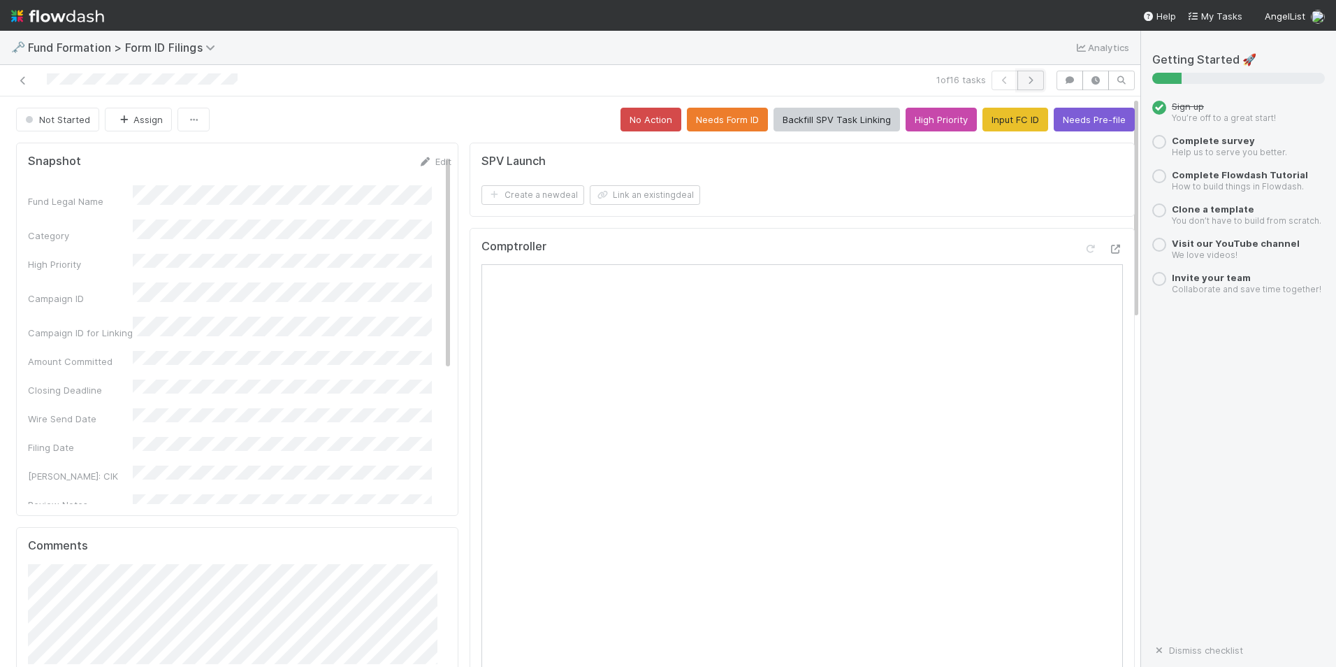
click at [1024, 80] on icon "button" at bounding box center [1031, 80] width 14 height 8
click at [983, 126] on button "Input FC ID" at bounding box center [1015, 120] width 66 height 24
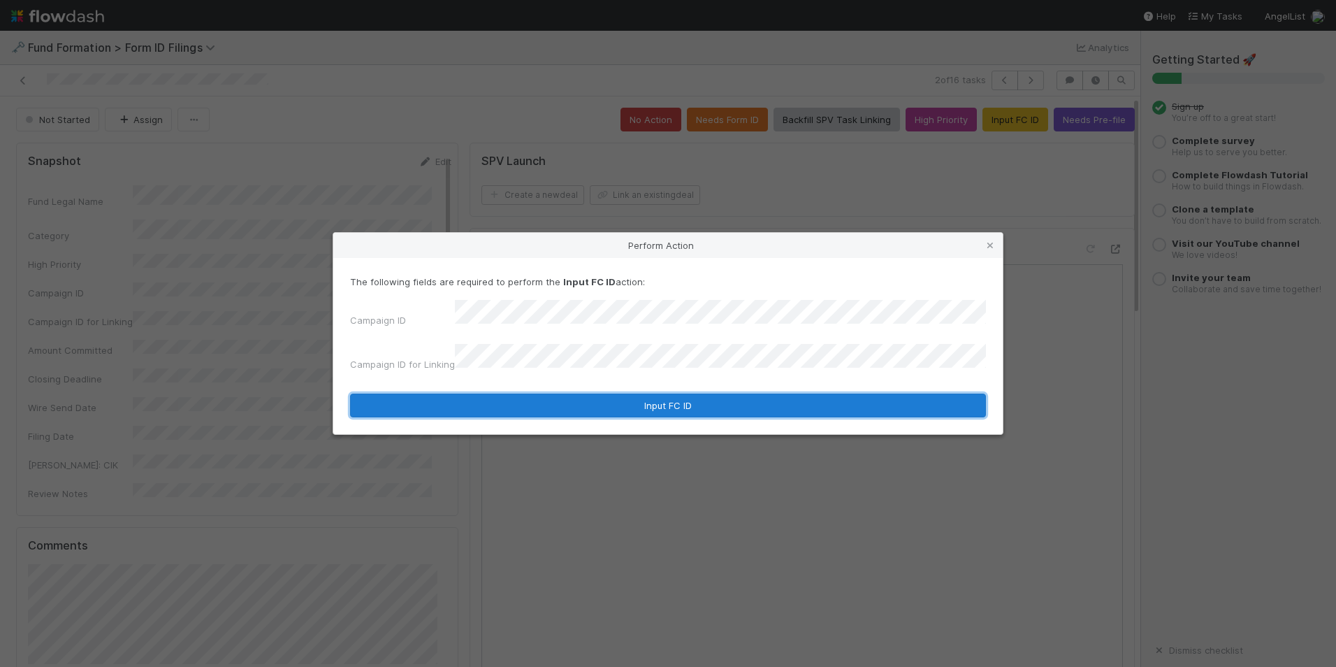
click at [723, 402] on button "Input FC ID" at bounding box center [668, 405] width 636 height 24
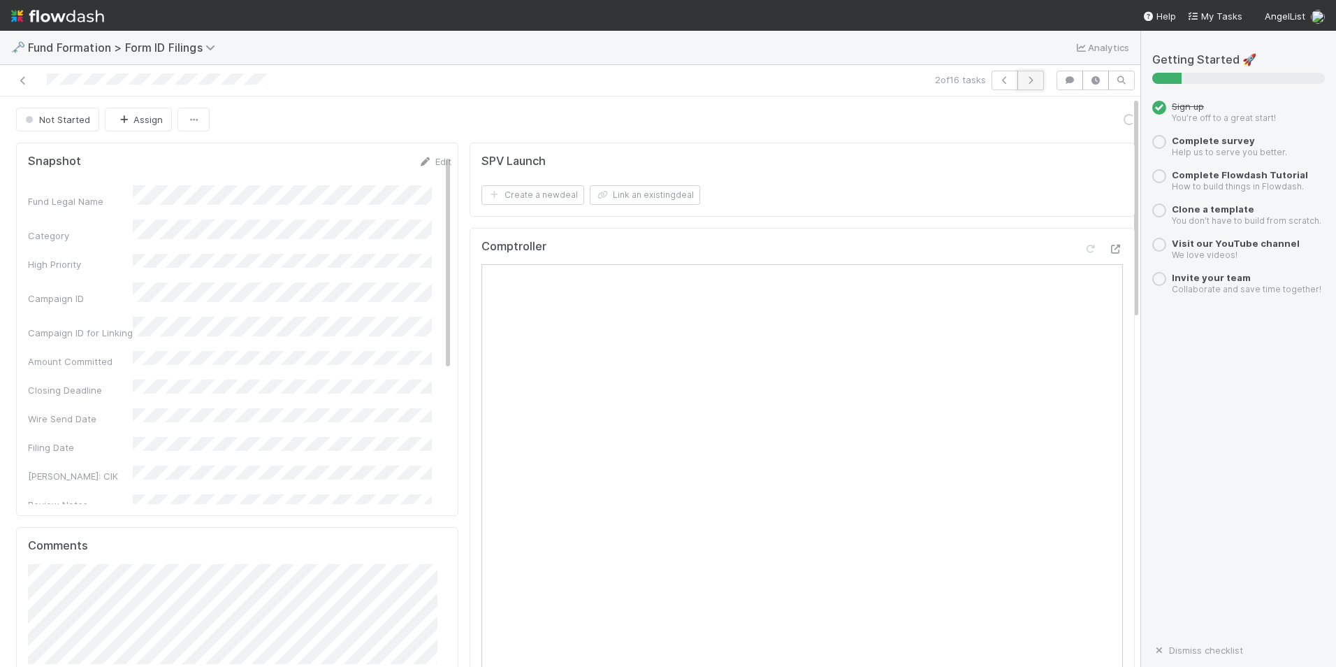
click at [1024, 85] on button "button" at bounding box center [1030, 81] width 27 height 20
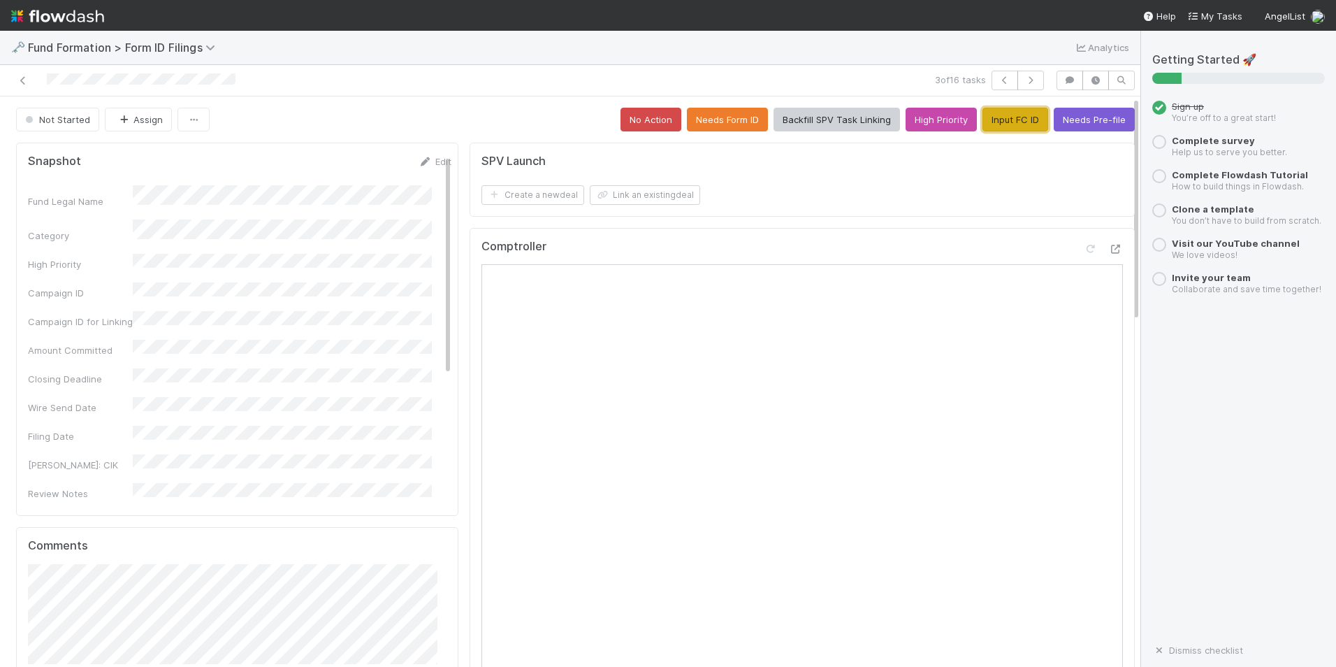
click at [991, 126] on button "Input FC ID" at bounding box center [1015, 120] width 66 height 24
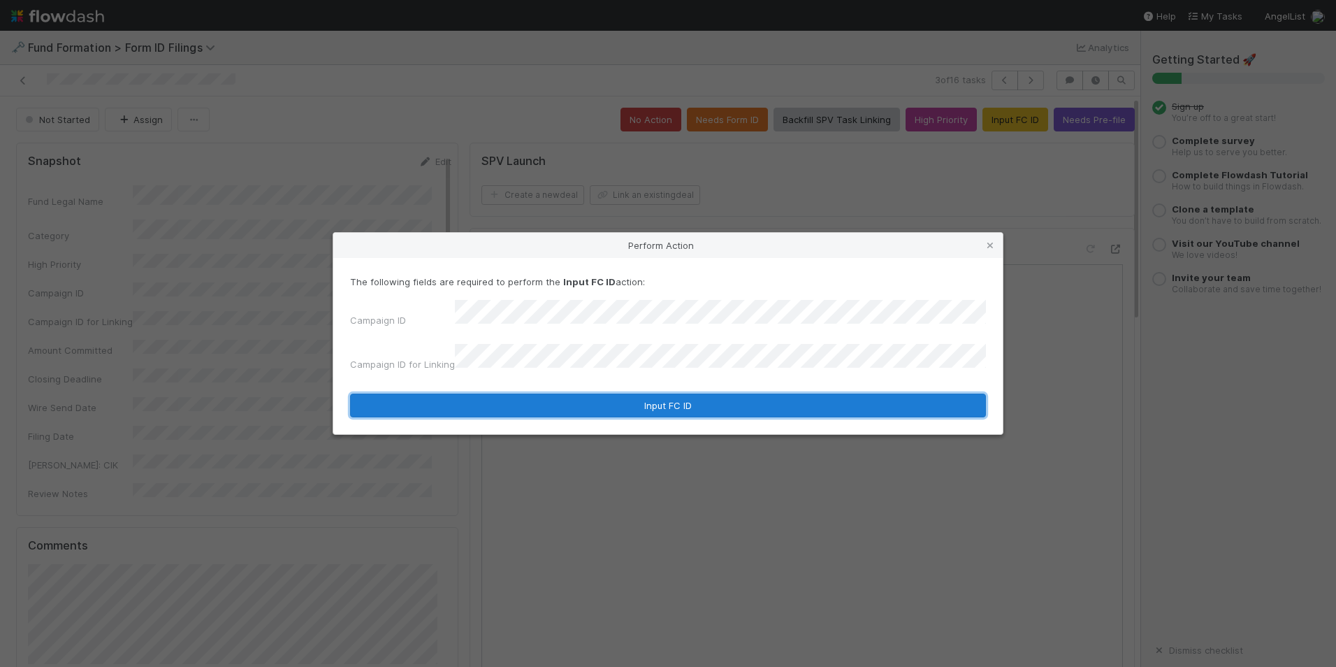
click at [656, 396] on button "Input FC ID" at bounding box center [668, 405] width 636 height 24
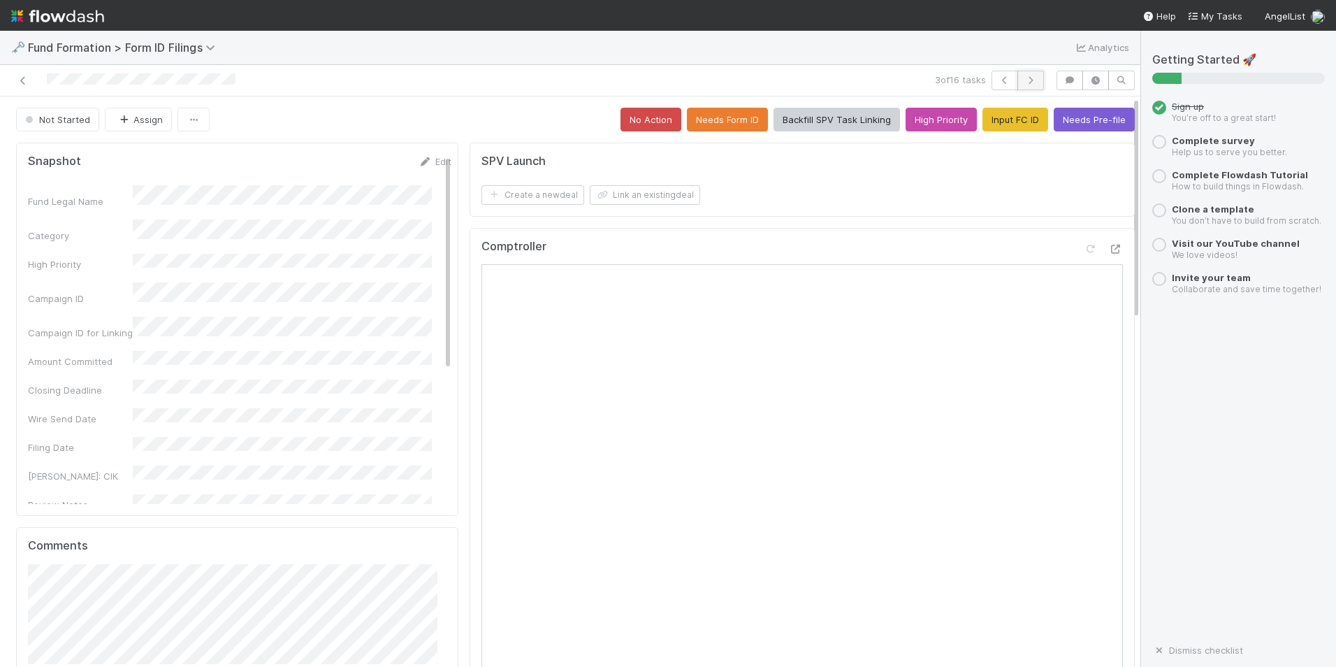
click at [1024, 80] on icon "button" at bounding box center [1031, 80] width 14 height 8
click at [985, 123] on button "Input FC ID" at bounding box center [1015, 120] width 66 height 24
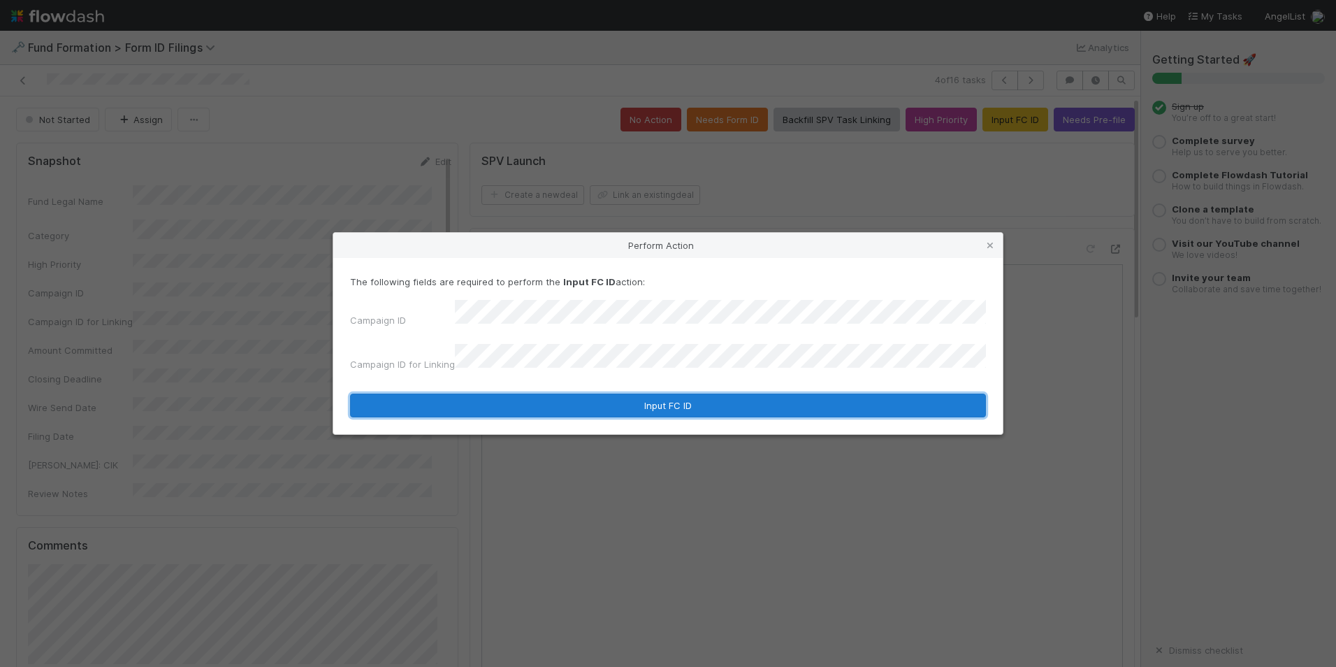
click at [691, 396] on button "Input FC ID" at bounding box center [668, 405] width 636 height 24
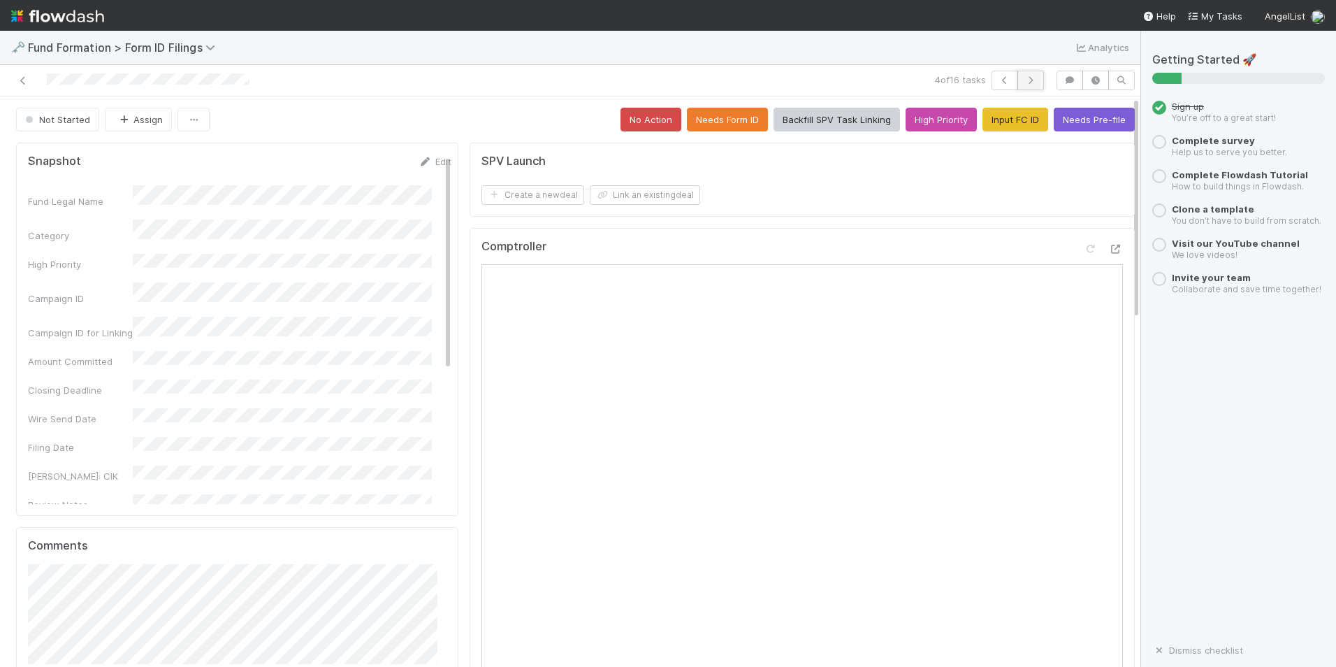
click at [1028, 75] on button "button" at bounding box center [1030, 81] width 27 height 20
click at [992, 120] on button "Input FC ID" at bounding box center [1015, 120] width 66 height 24
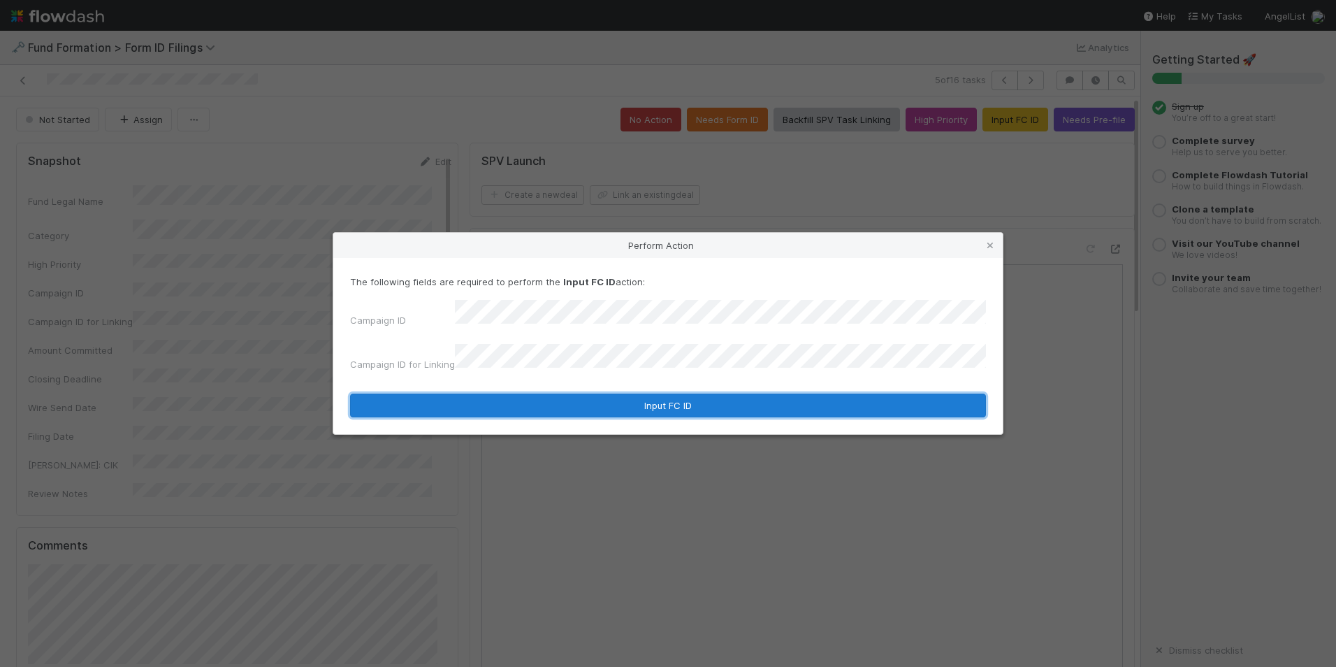
click at [625, 397] on button "Input FC ID" at bounding box center [668, 405] width 636 height 24
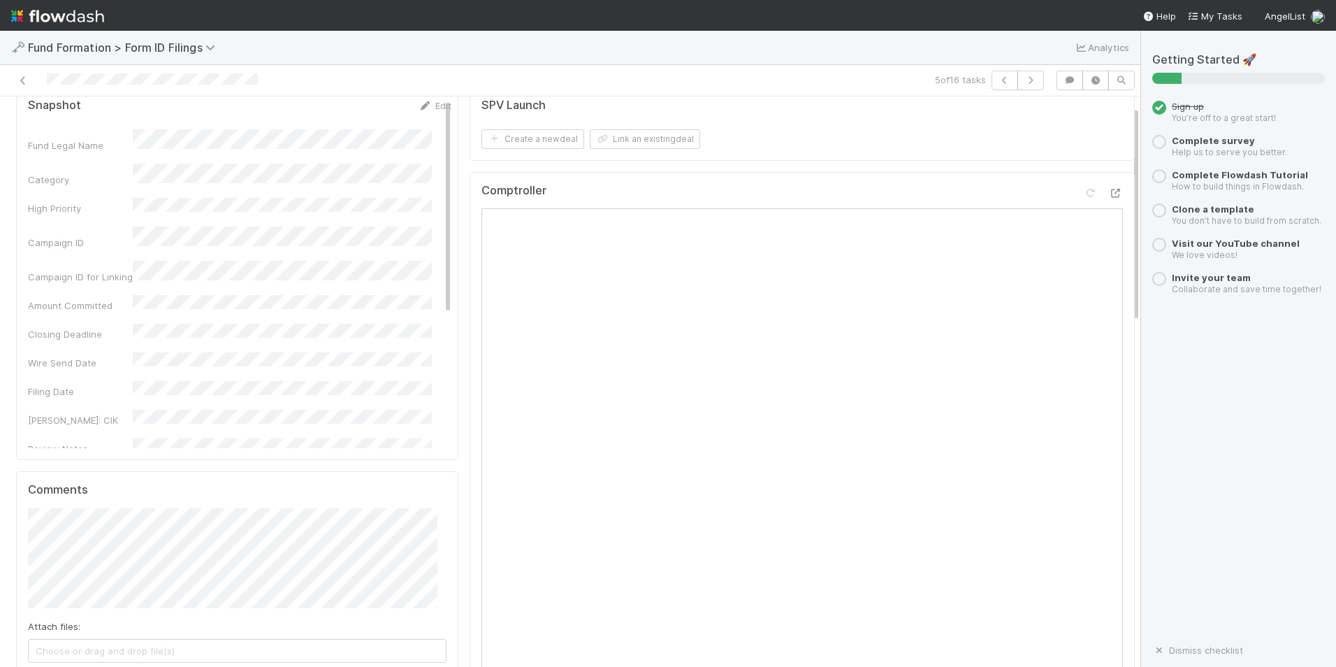
scroll to position [70, 0]
click at [1024, 78] on icon "button" at bounding box center [1031, 80] width 14 height 8
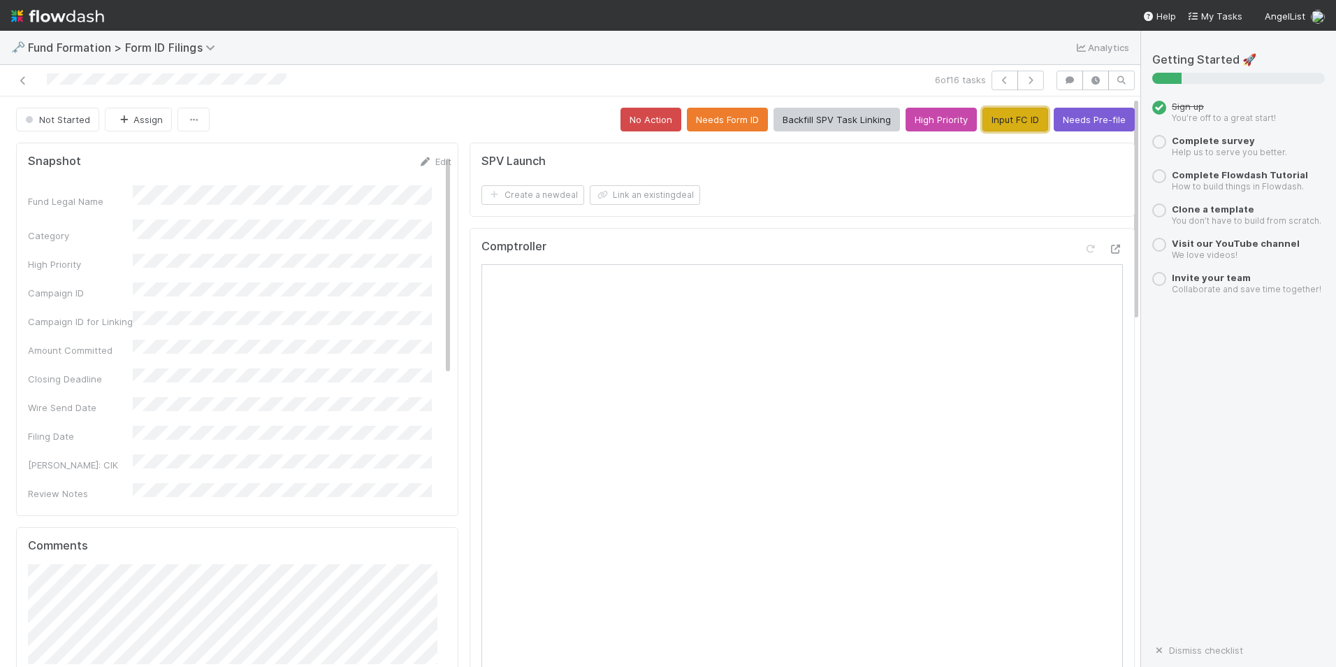
click at [982, 125] on button "Input FC ID" at bounding box center [1015, 120] width 66 height 24
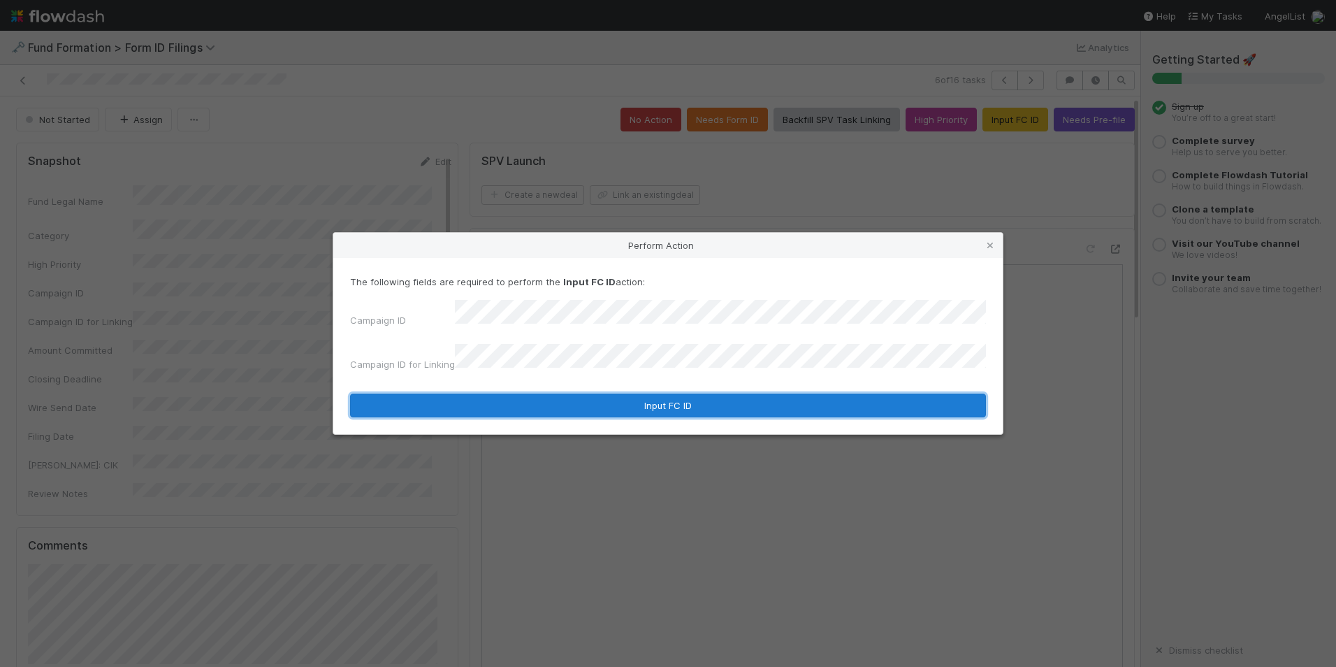
click at [566, 402] on button "Input FC ID" at bounding box center [668, 405] width 636 height 24
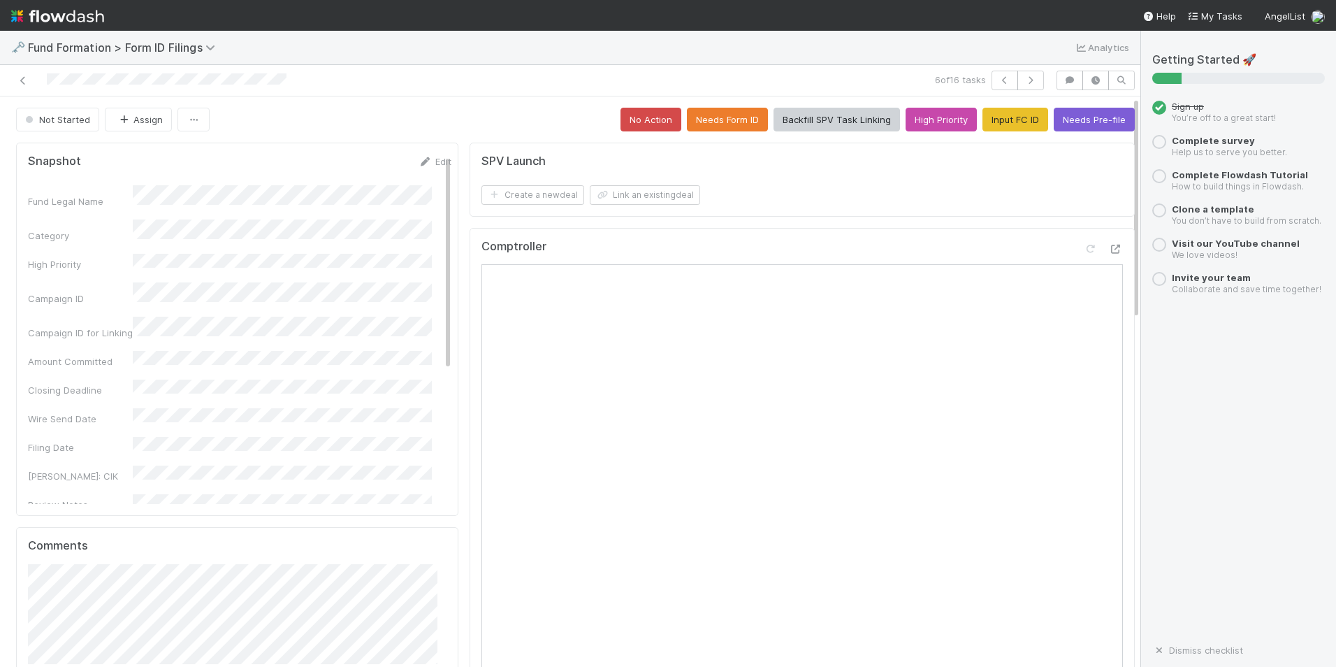
click at [1020, 69] on div "6 of 16 tasks" at bounding box center [570, 80] width 1140 height 31
click at [1024, 77] on icon "button" at bounding box center [1031, 80] width 14 height 8
click at [982, 119] on button "Input FC ID" at bounding box center [1015, 120] width 66 height 24
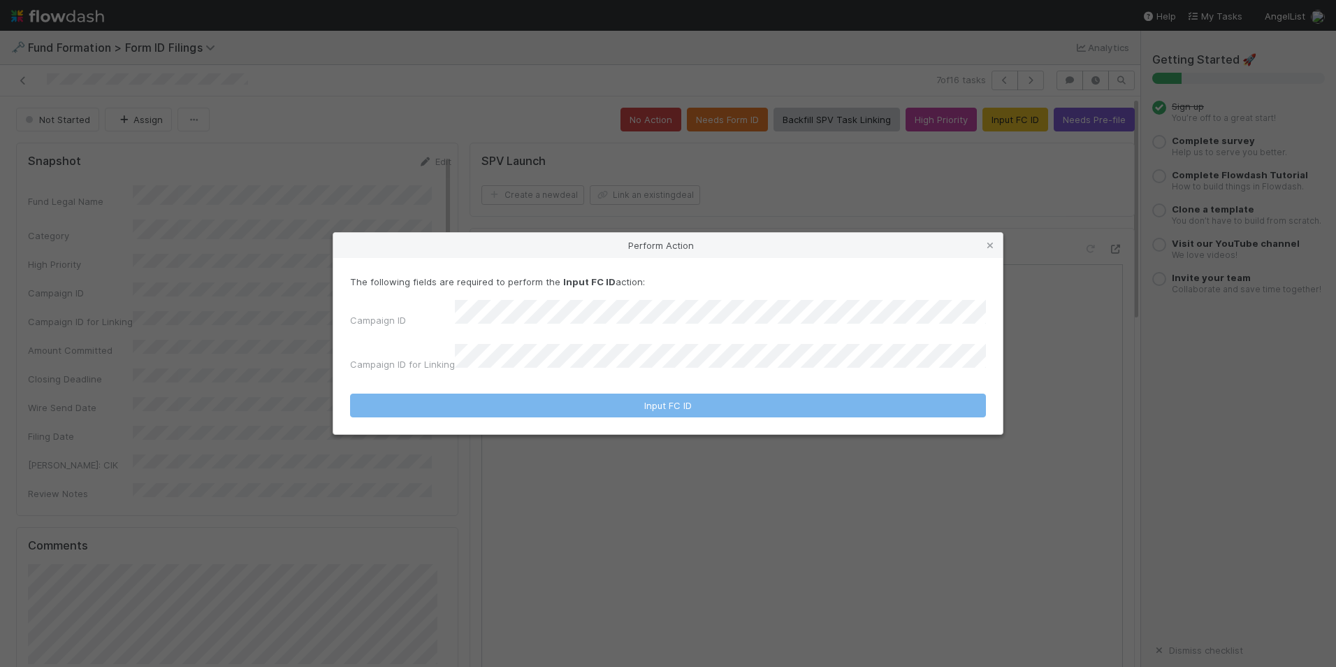
click at [676, 306] on div "The following fields are required to perform the Input FC ID action: Campaign I…" at bounding box center [668, 326] width 636 height 102
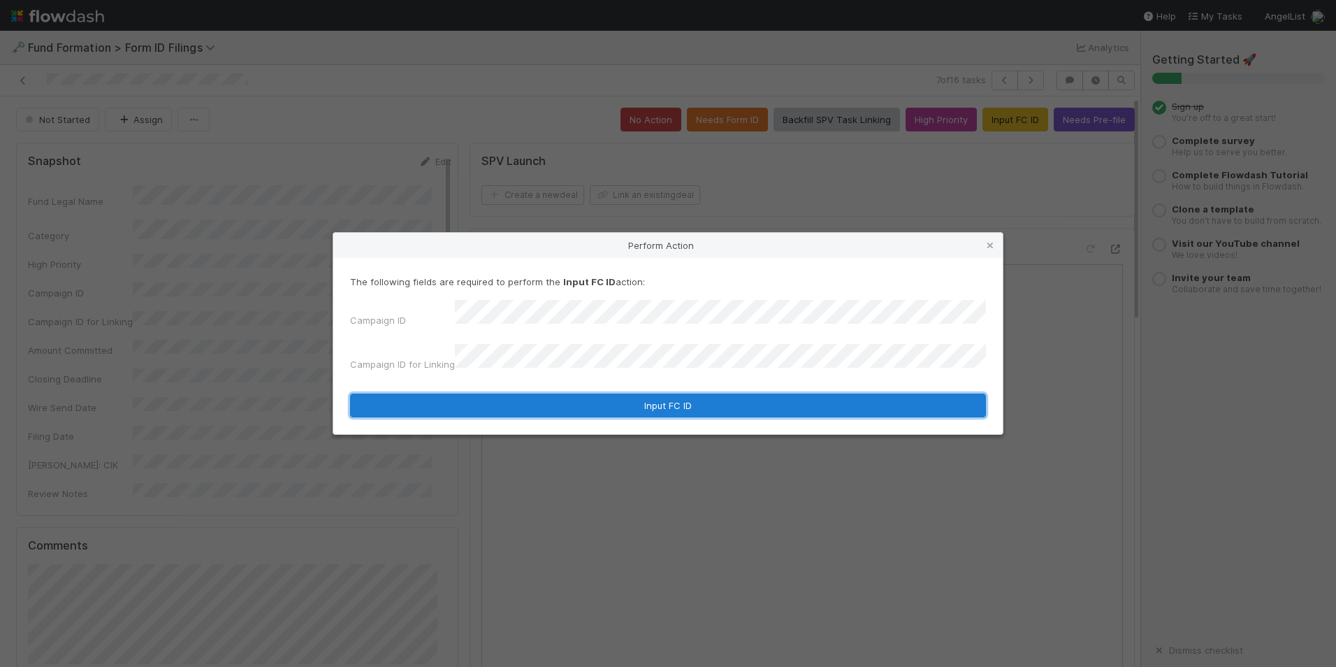
click at [644, 393] on button "Input FC ID" at bounding box center [668, 405] width 636 height 24
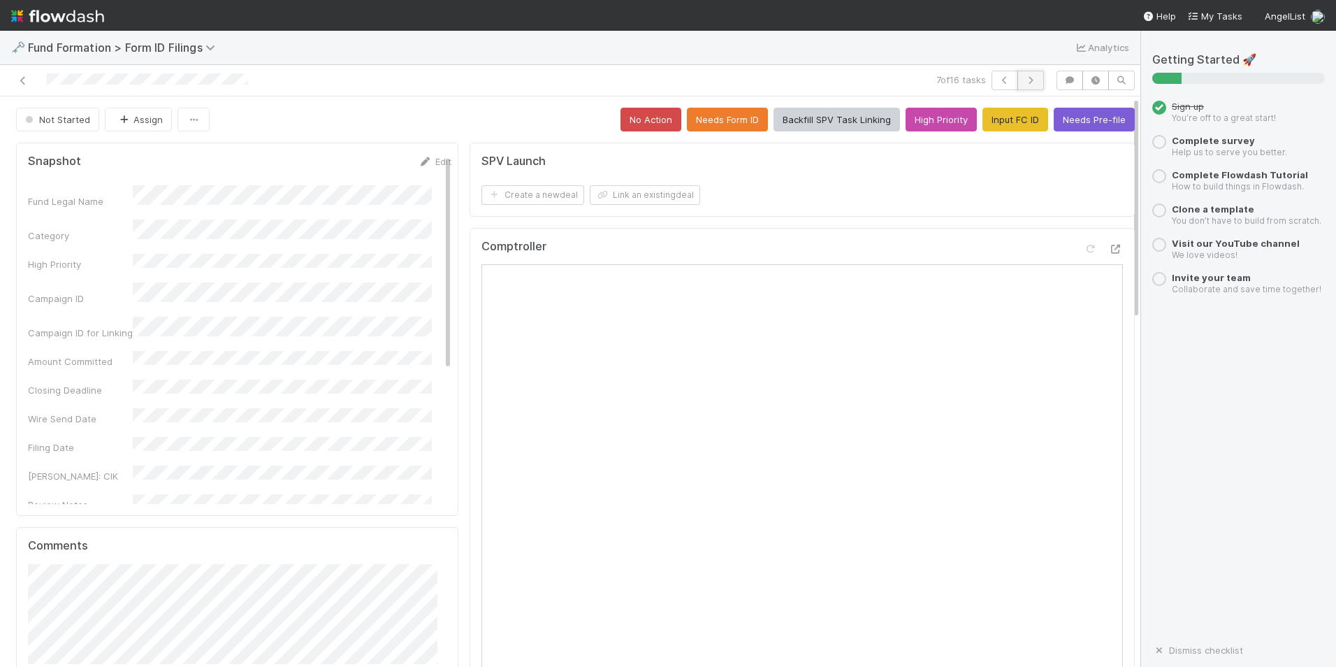
click at [1024, 81] on icon "button" at bounding box center [1031, 80] width 14 height 8
click at [992, 127] on button "Input FC ID" at bounding box center [1015, 120] width 66 height 24
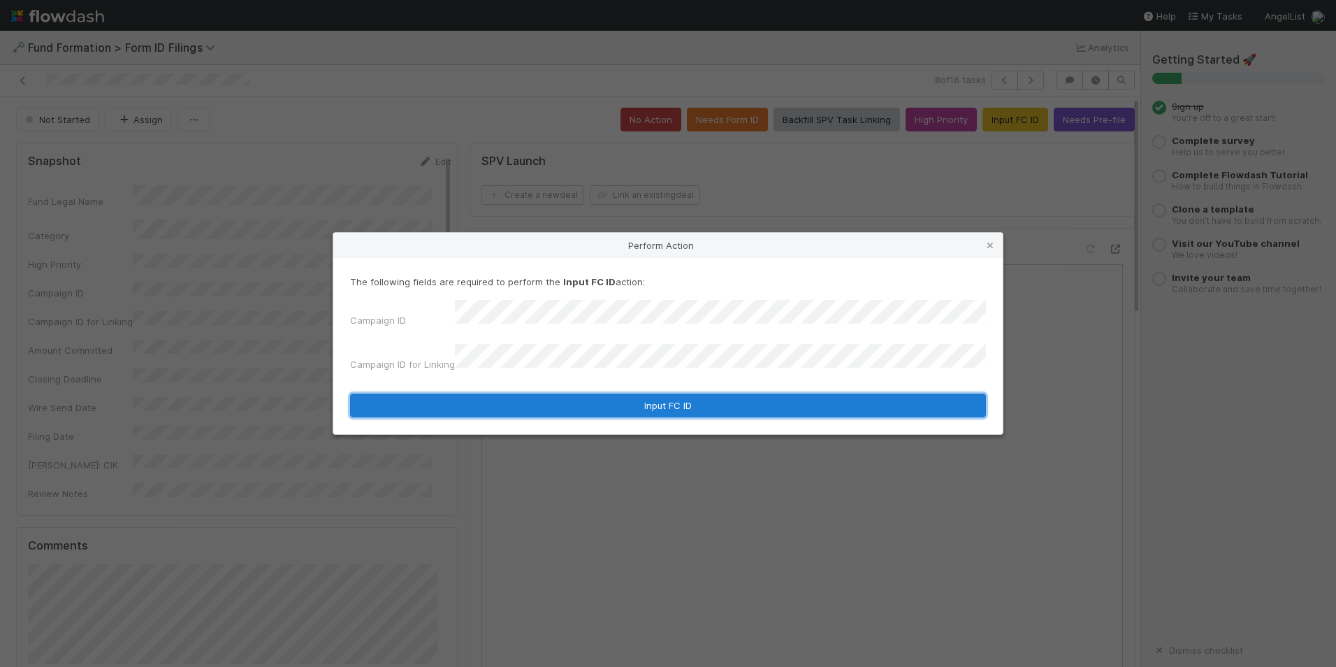
click at [683, 398] on button "Input FC ID" at bounding box center [668, 405] width 636 height 24
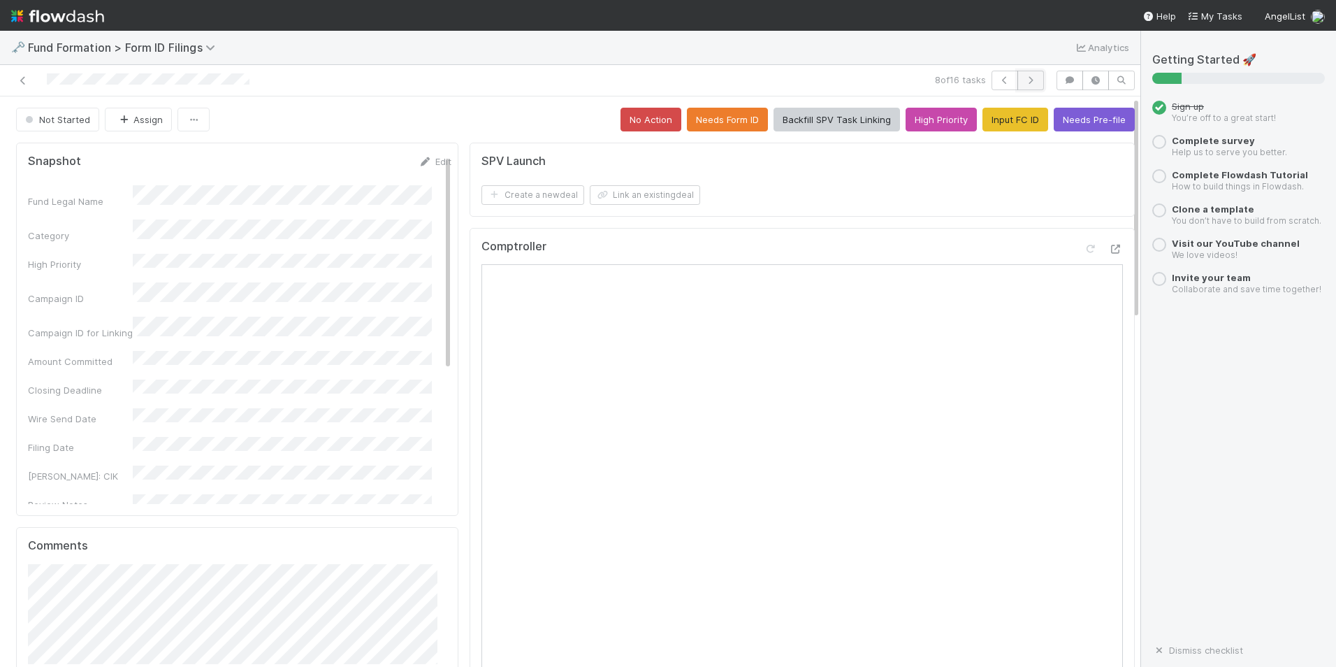
click at [1024, 83] on icon "button" at bounding box center [1031, 80] width 14 height 8
click at [986, 118] on button "Input FC ID" at bounding box center [1015, 120] width 66 height 24
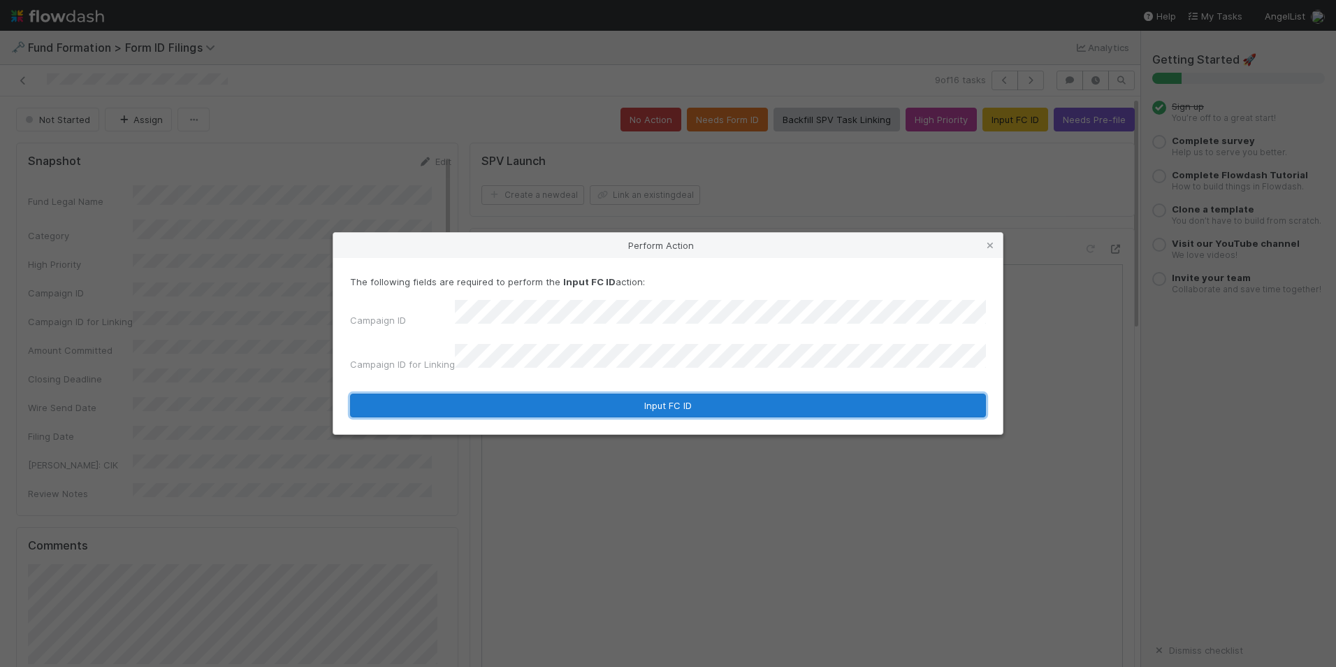
click at [645, 400] on button "Input FC ID" at bounding box center [668, 405] width 636 height 24
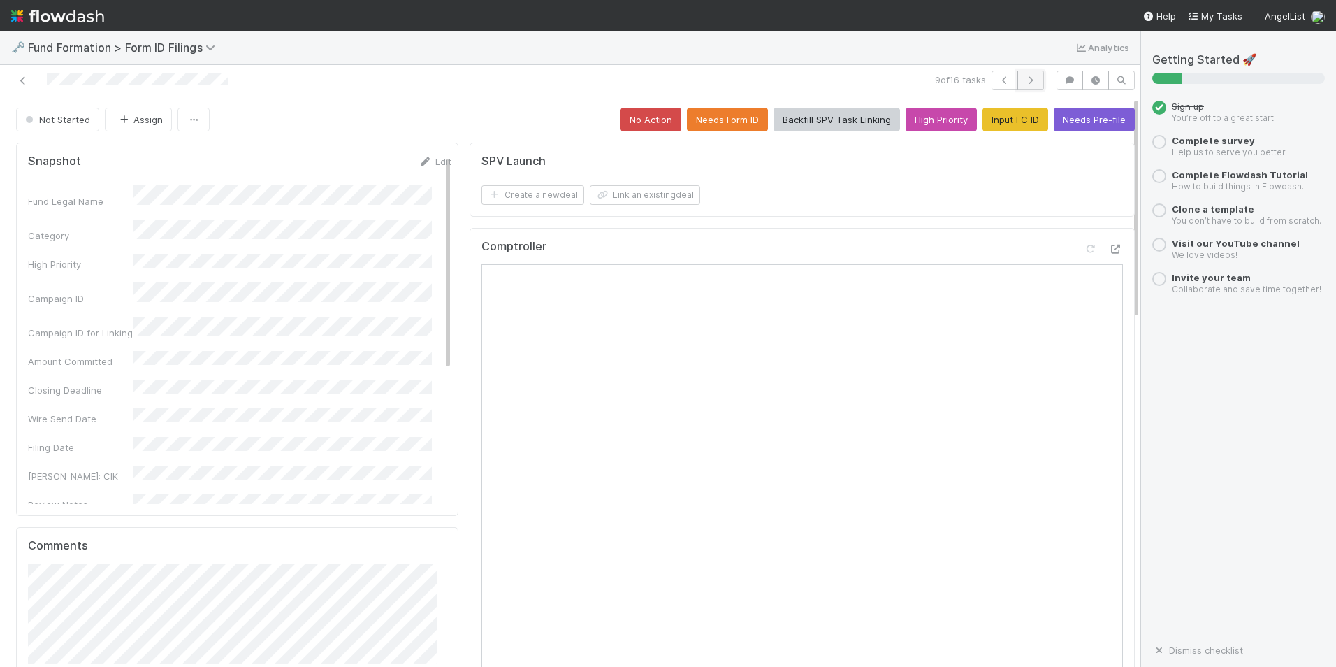
click at [1024, 83] on icon "button" at bounding box center [1031, 80] width 14 height 8
click at [997, 124] on button "Input FC ID" at bounding box center [1015, 120] width 66 height 24
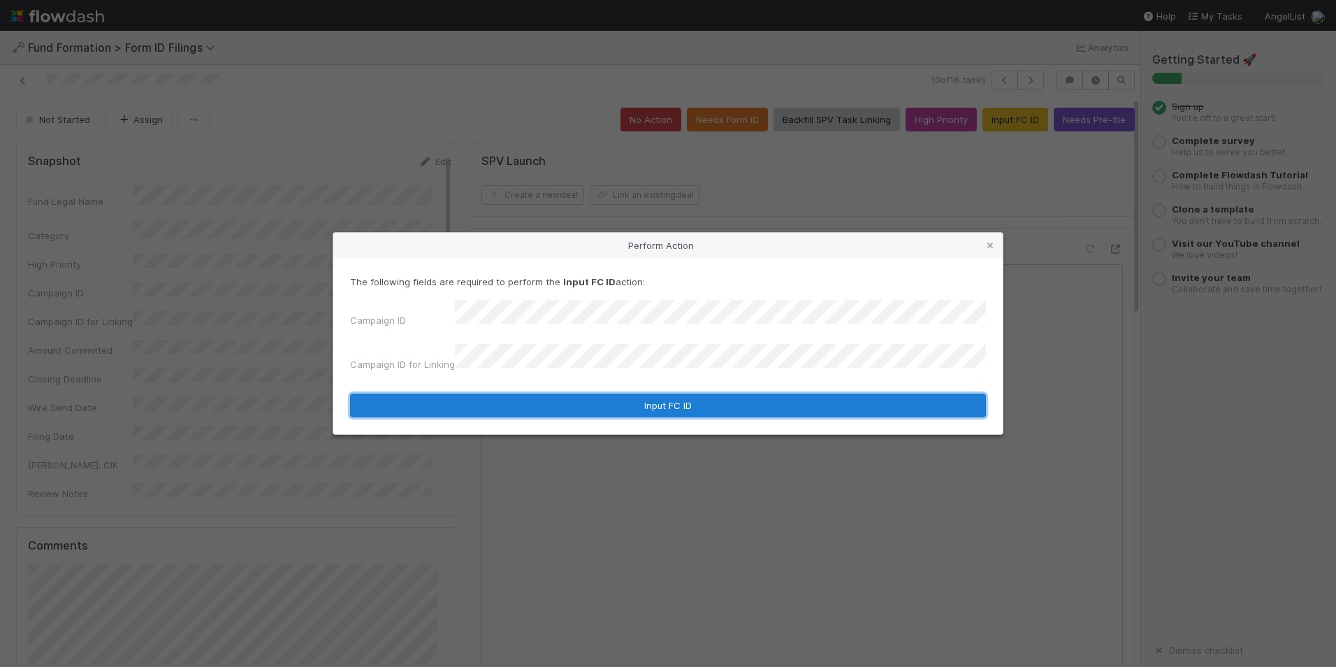
click at [593, 396] on button "Input FC ID" at bounding box center [668, 405] width 636 height 24
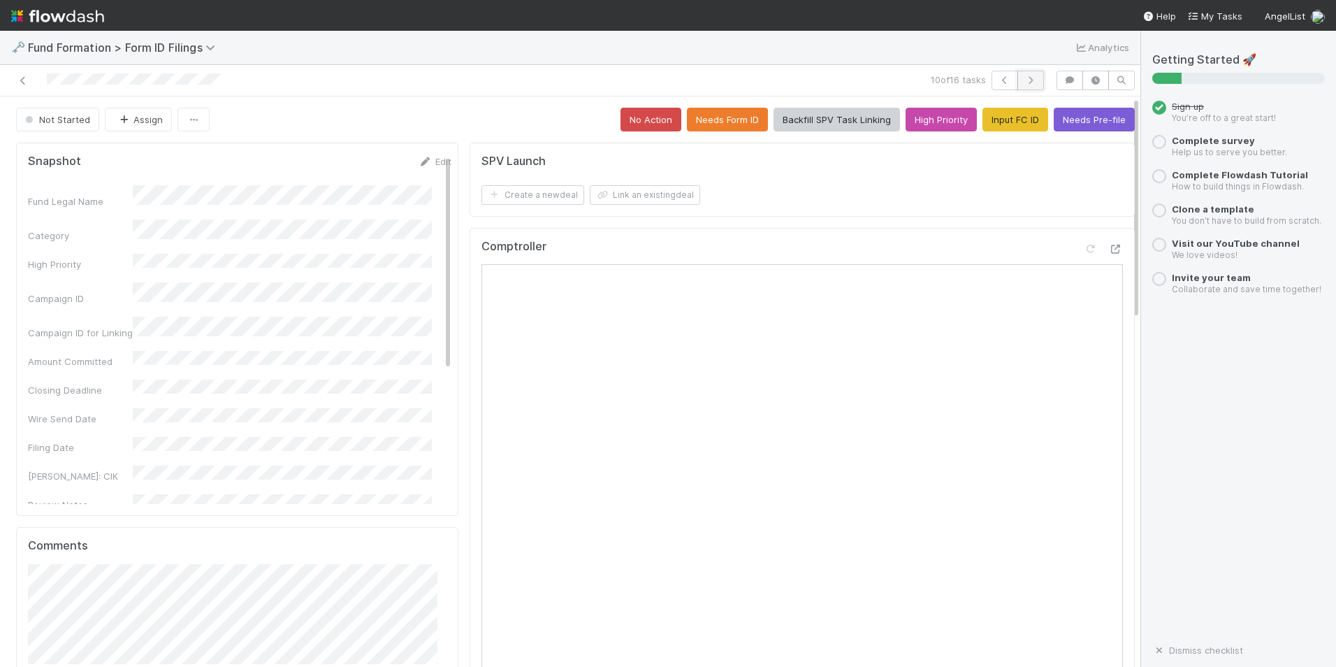
click at [1024, 81] on icon "button" at bounding box center [1031, 80] width 14 height 8
click at [1018, 122] on button "Input FC ID" at bounding box center [1015, 120] width 66 height 24
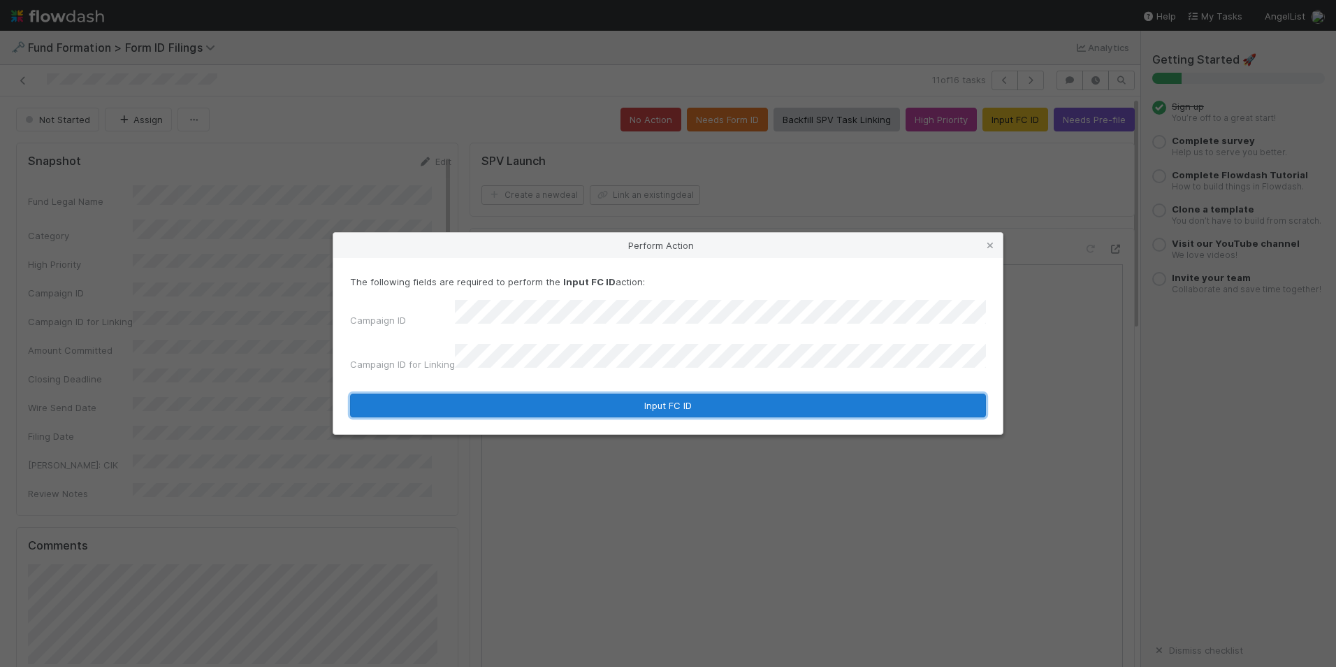
click at [624, 393] on button "Input FC ID" at bounding box center [668, 405] width 636 height 24
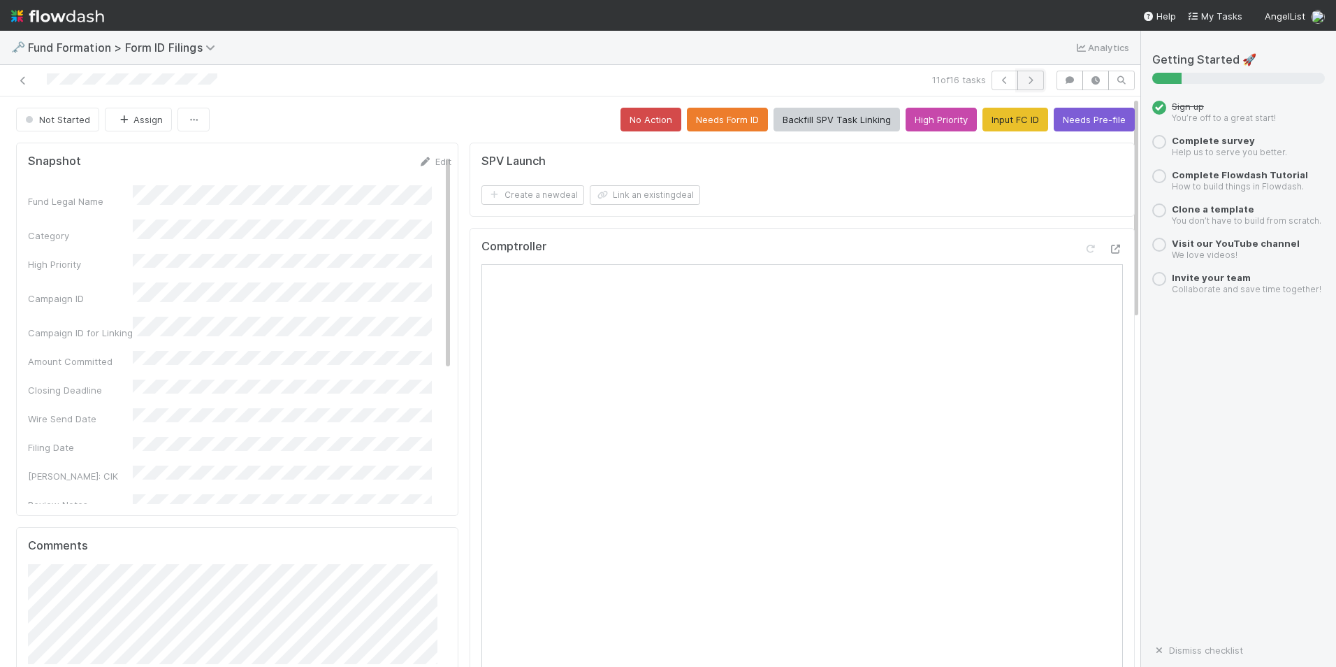
click at [1024, 82] on icon "button" at bounding box center [1031, 80] width 14 height 8
click at [997, 116] on button "Input FC ID" at bounding box center [1015, 120] width 66 height 24
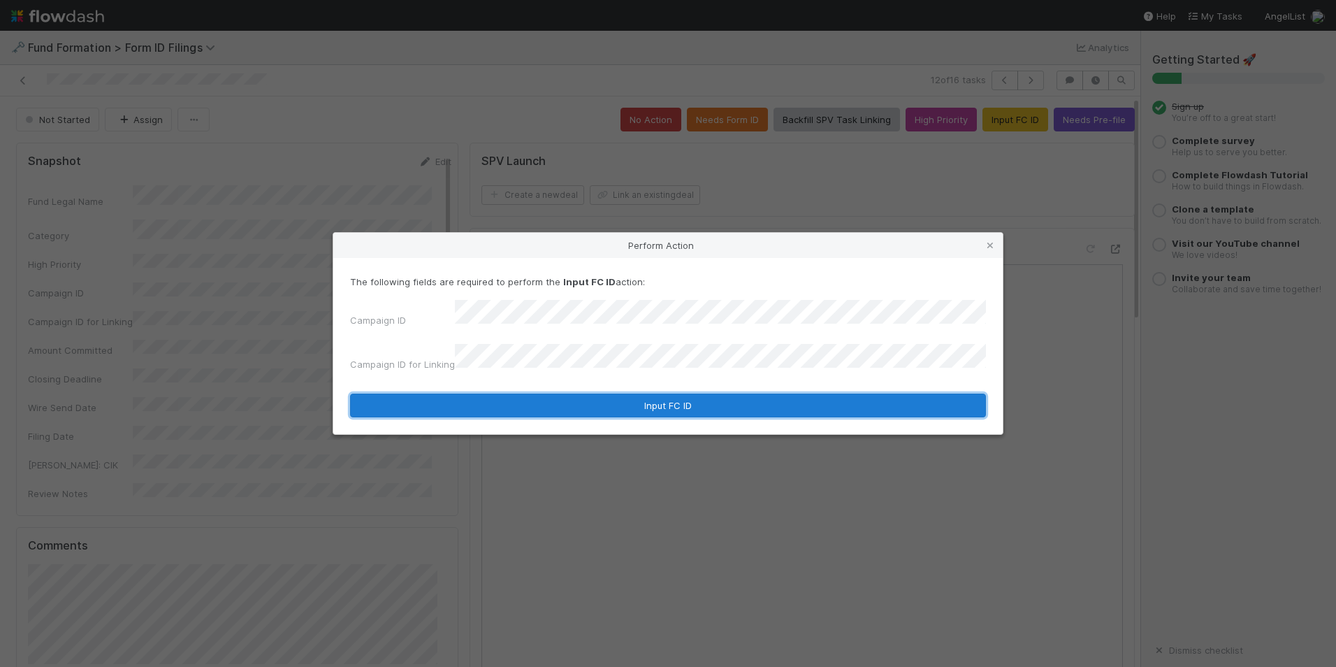
click at [560, 393] on button "Input FC ID" at bounding box center [668, 405] width 636 height 24
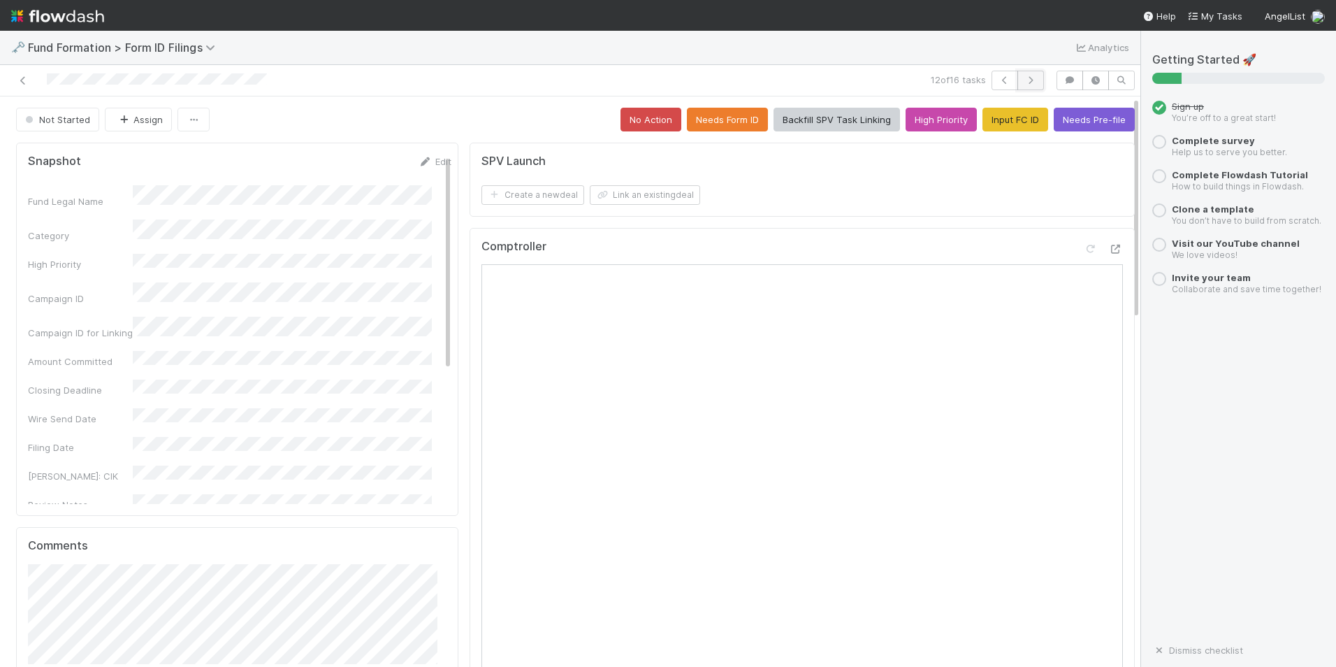
click at [1024, 76] on icon "button" at bounding box center [1031, 80] width 14 height 8
click at [982, 130] on button "Input FC ID" at bounding box center [1015, 120] width 66 height 24
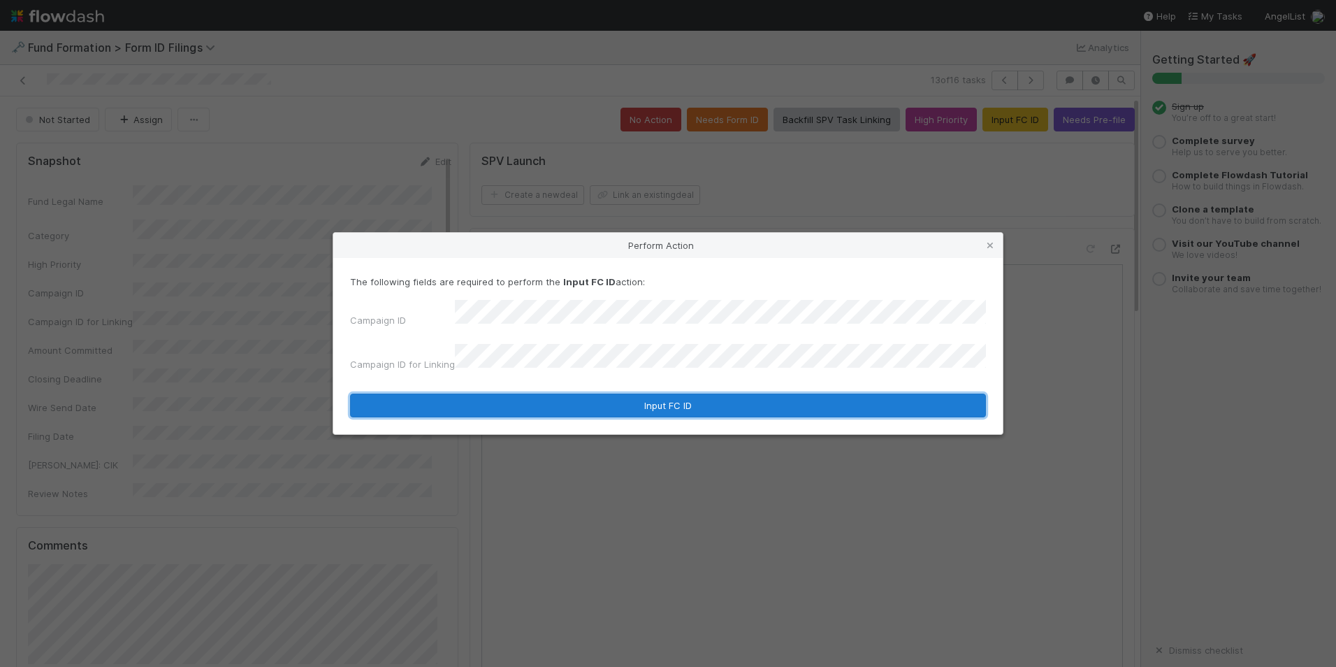
click at [580, 393] on button "Input FC ID" at bounding box center [668, 405] width 636 height 24
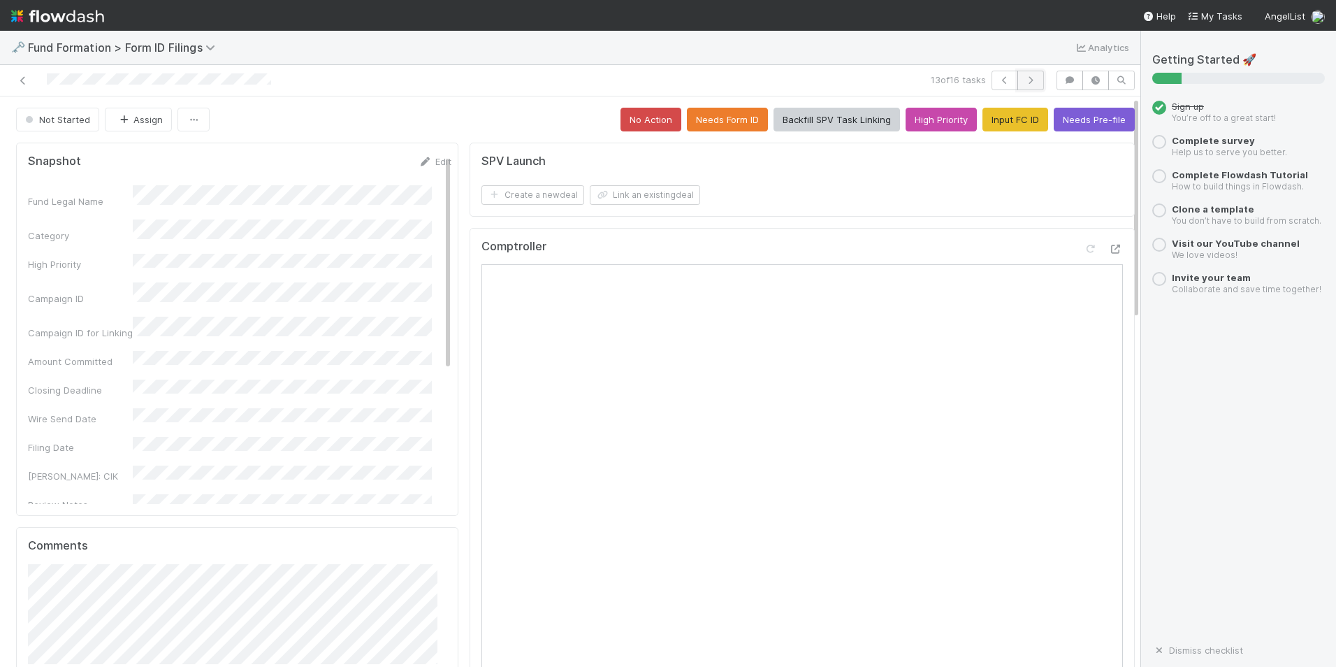
click at [1024, 83] on icon "button" at bounding box center [1031, 80] width 14 height 8
click at [998, 123] on button "Input FC ID" at bounding box center [1015, 120] width 66 height 24
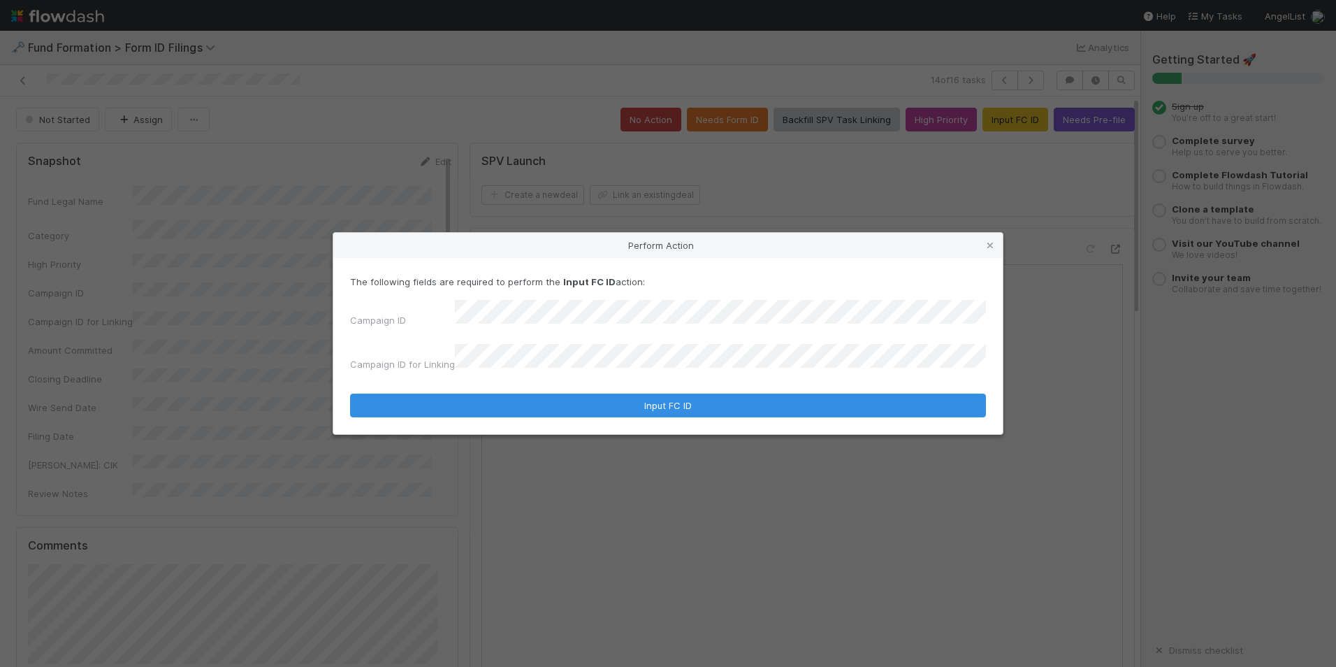
click at [633, 370] on form "The following fields are required to perform the Input FC ID action: Campaign I…" at bounding box center [668, 346] width 636 height 143
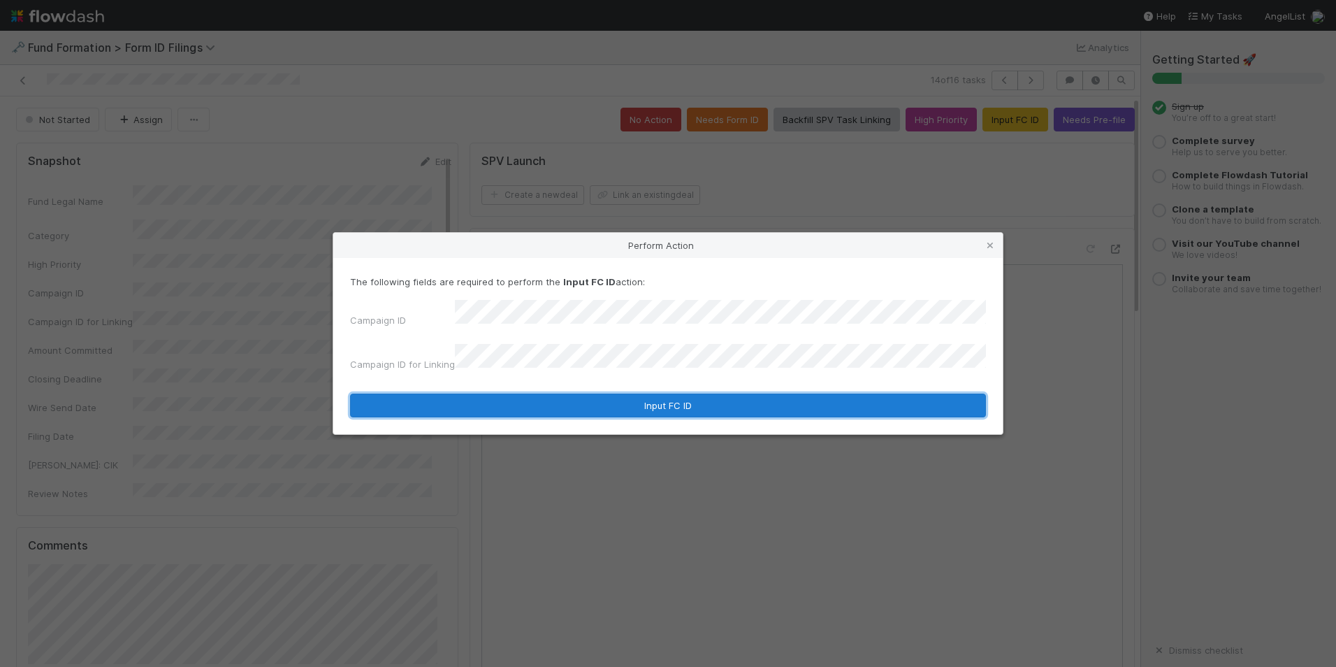
click at [621, 393] on button "Input FC ID" at bounding box center [668, 405] width 636 height 24
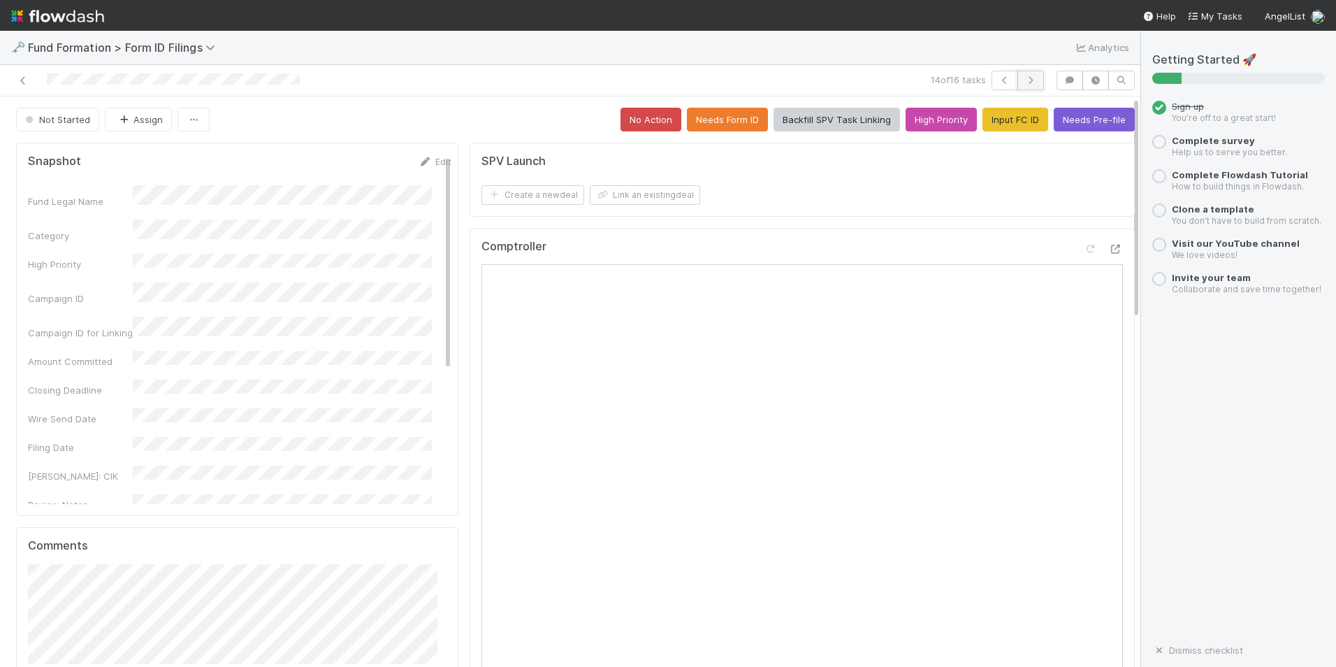
click at [1024, 83] on icon "button" at bounding box center [1031, 80] width 14 height 8
click at [993, 122] on button "Input FC ID" at bounding box center [1015, 120] width 66 height 24
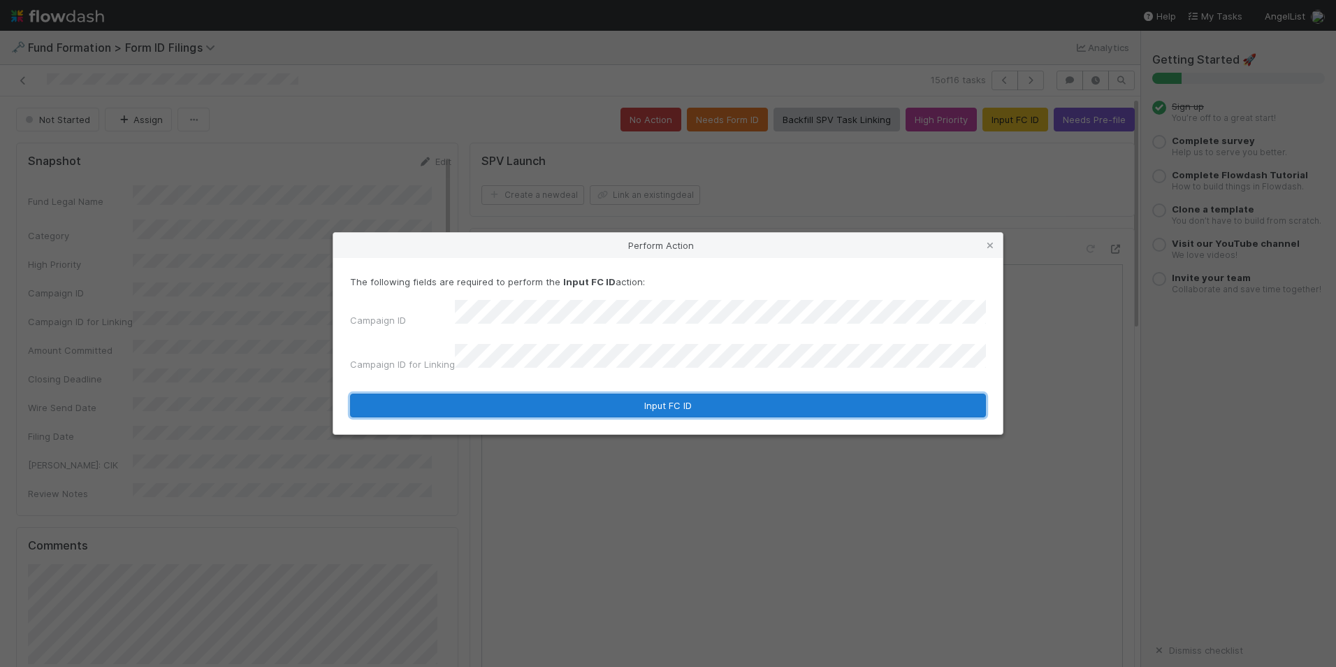
click at [679, 393] on button "Input FC ID" at bounding box center [668, 405] width 636 height 24
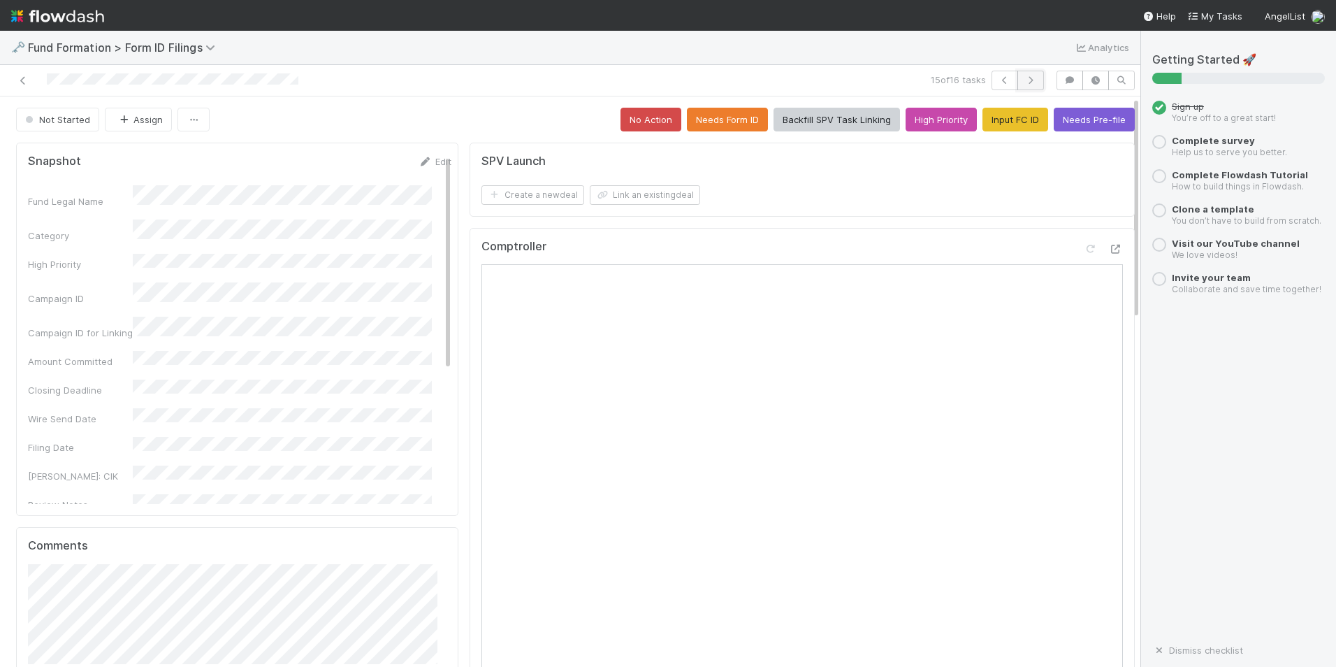
click at [1024, 80] on icon "button" at bounding box center [1031, 80] width 14 height 8
click at [986, 113] on button "Input FC ID" at bounding box center [1015, 120] width 66 height 24
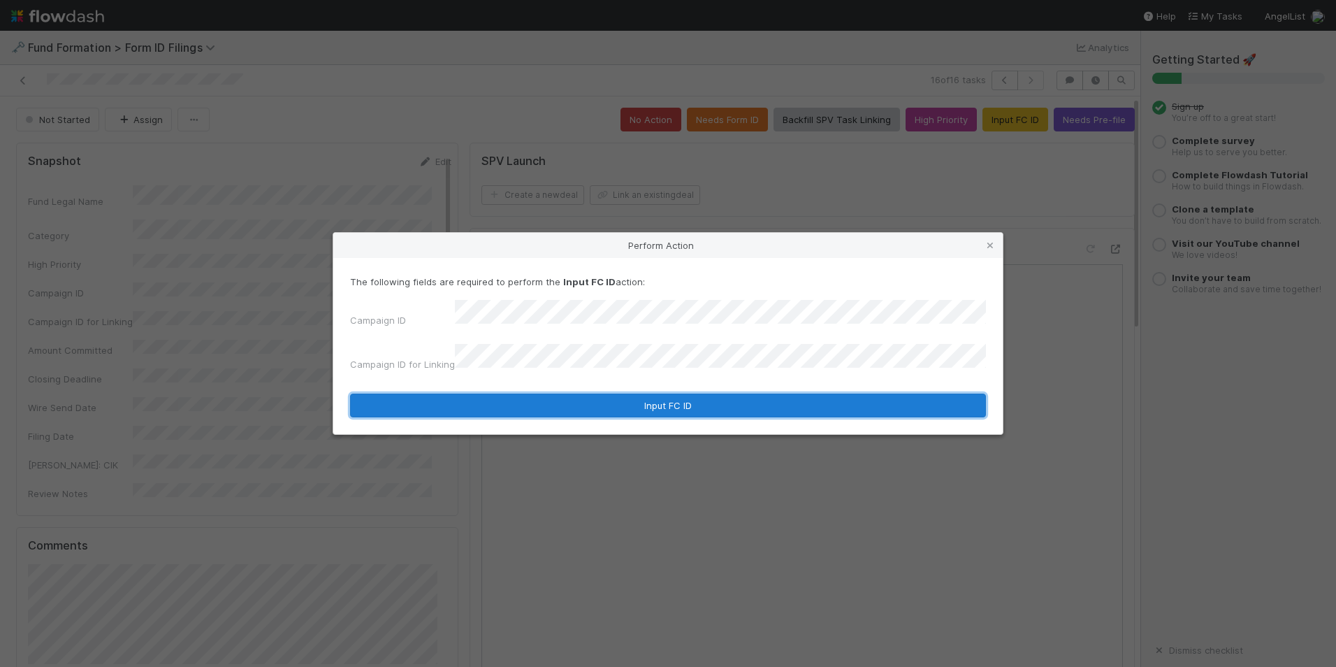
click at [624, 393] on button "Input FC ID" at bounding box center [668, 405] width 636 height 24
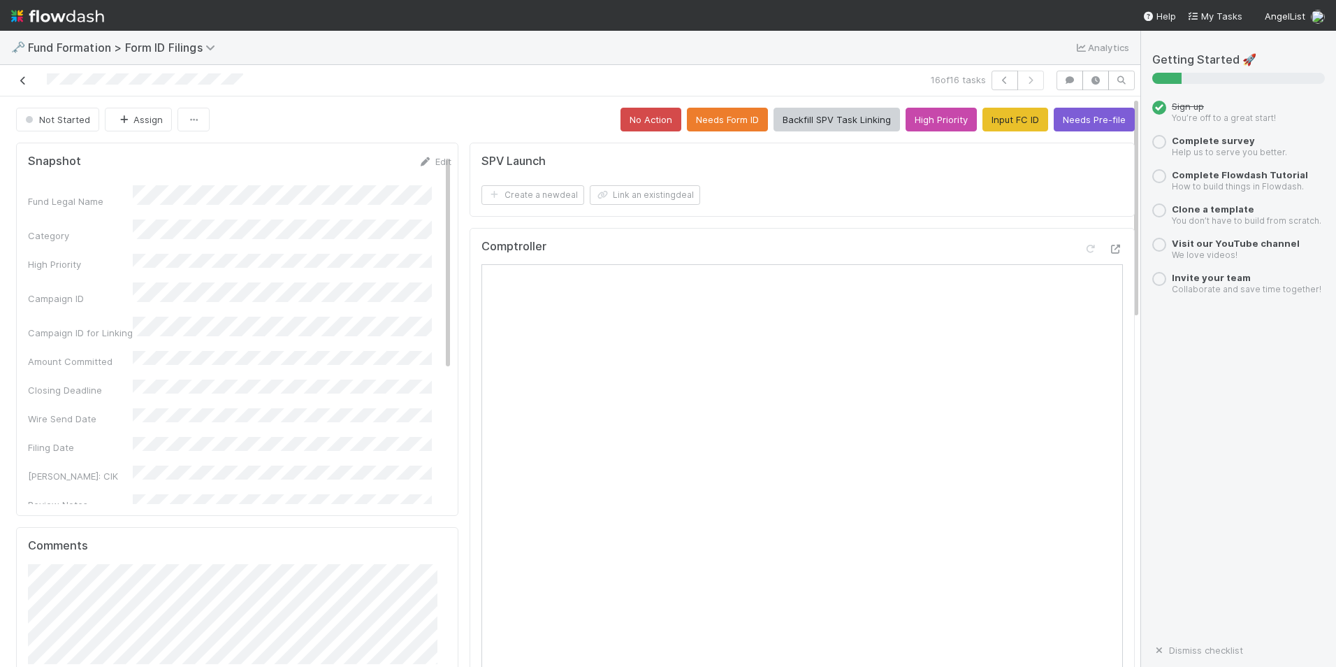
click at [22, 79] on icon at bounding box center [23, 80] width 14 height 9
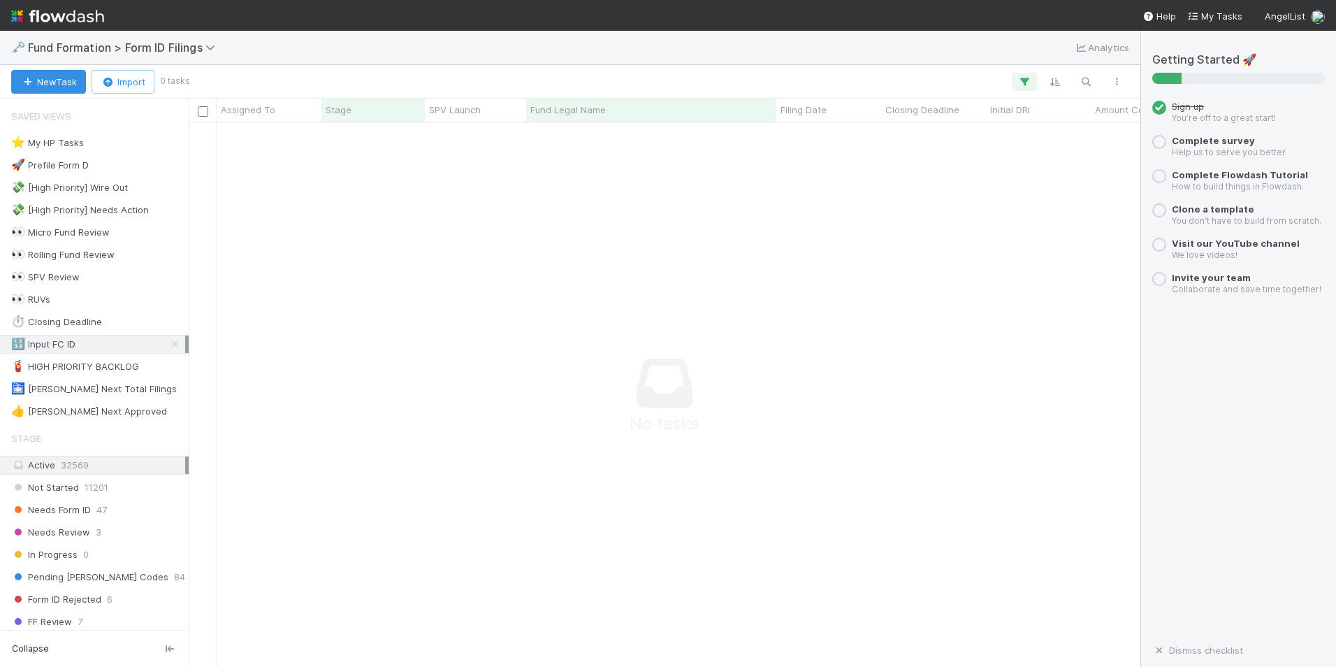
scroll to position [523, 941]
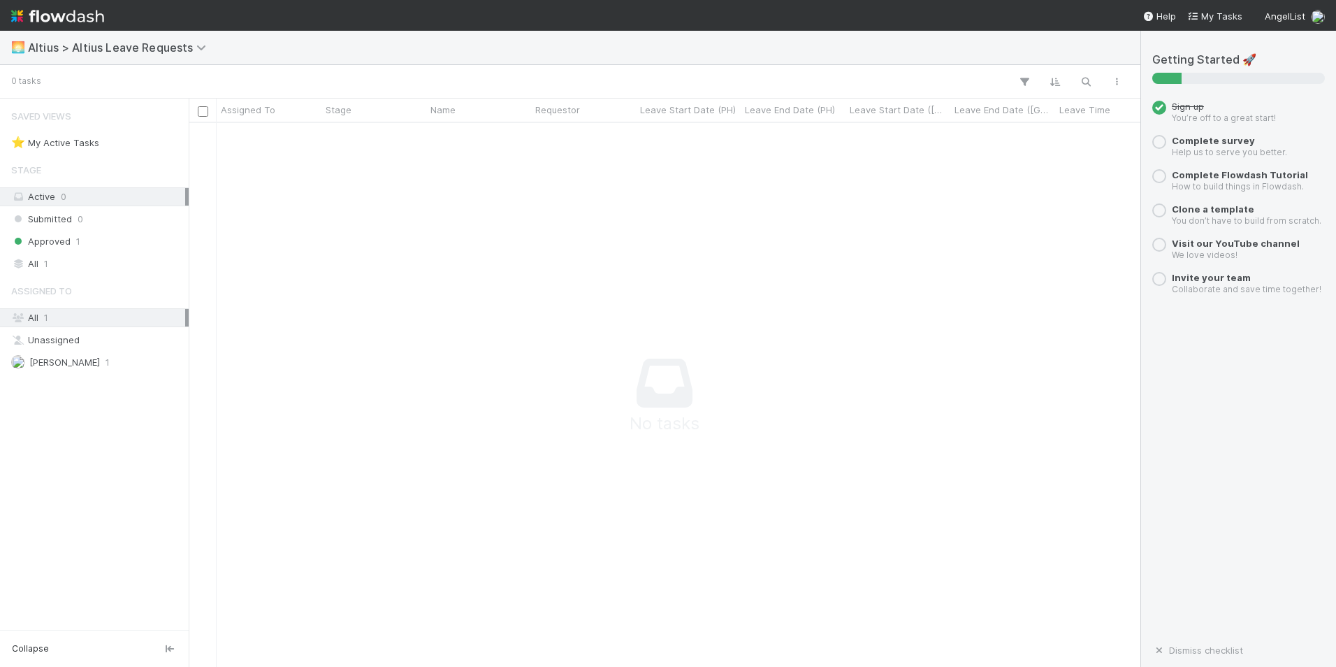
scroll to position [523, 941]
click at [77, 248] on span "1" at bounding box center [78, 241] width 4 height 17
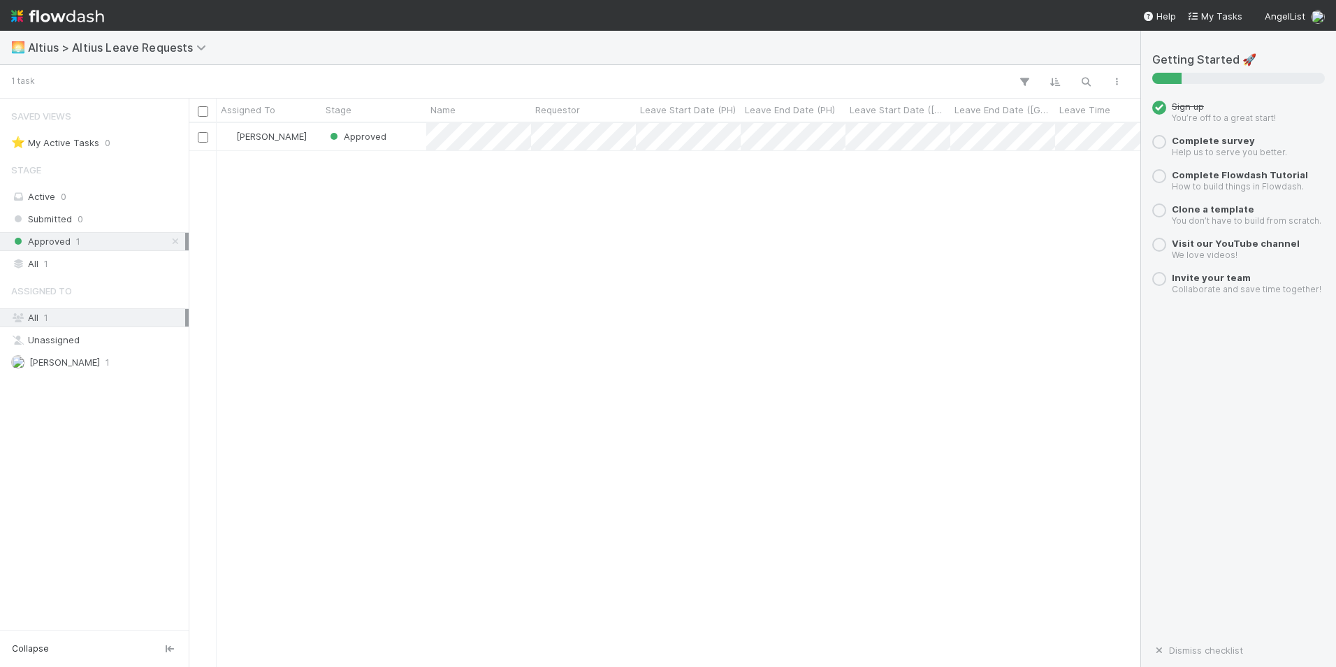
scroll to position [533, 941]
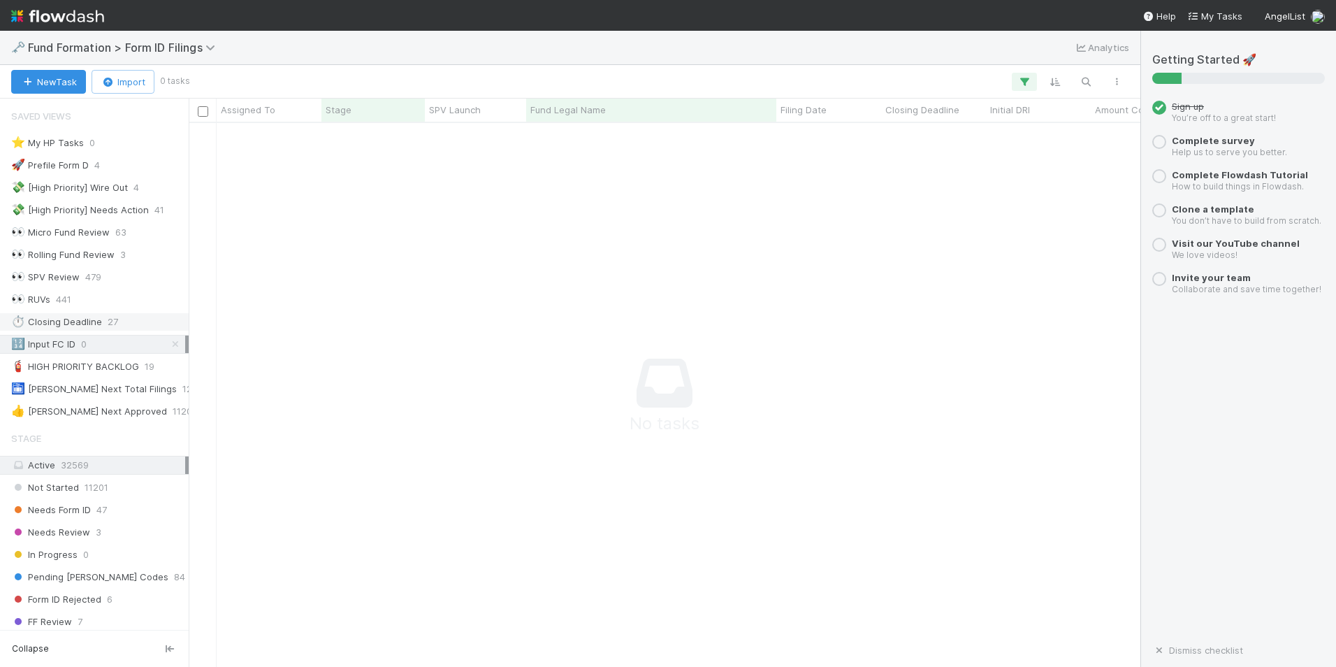
scroll to position [523, 941]
click at [128, 342] on div "Saved Views ⭐ My HP Tasks 0 🚀 Prefile Form D 4 💸 [High Priority] Wire Out 4 💸 […" at bounding box center [94, 261] width 189 height 319
click at [96, 325] on div "🔢 Input FC ID 0" at bounding box center [98, 321] width 174 height 17
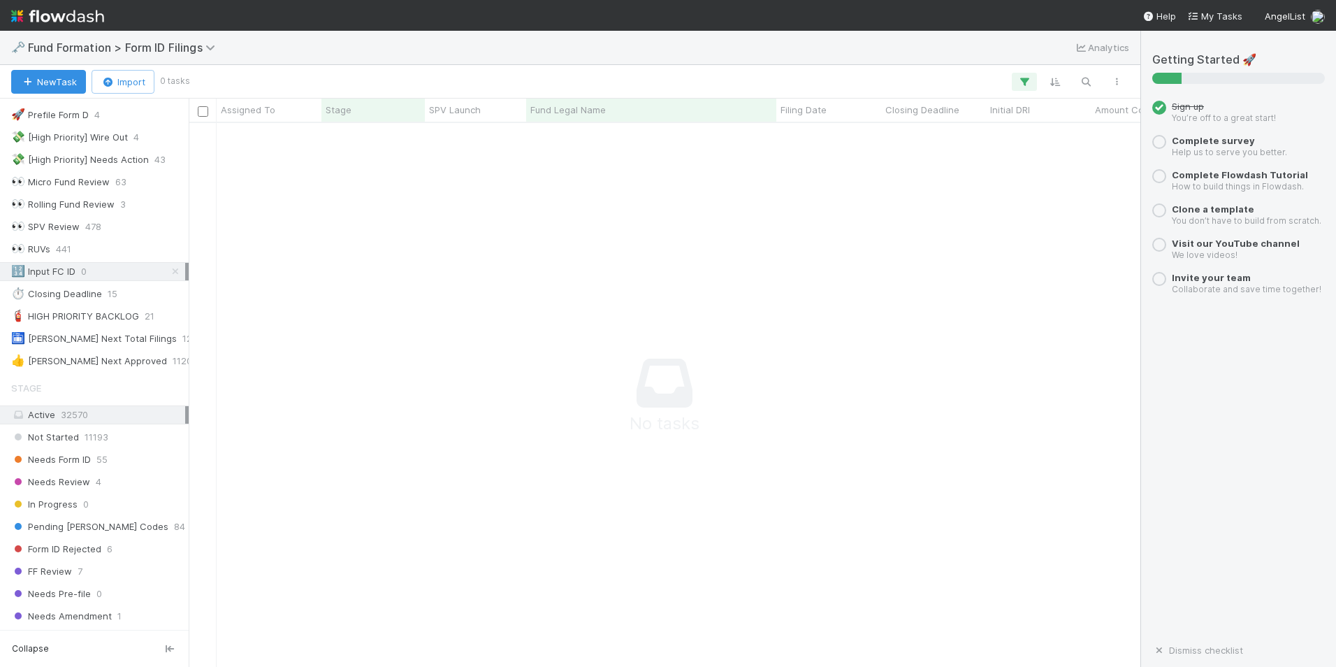
scroll to position [56, 0]
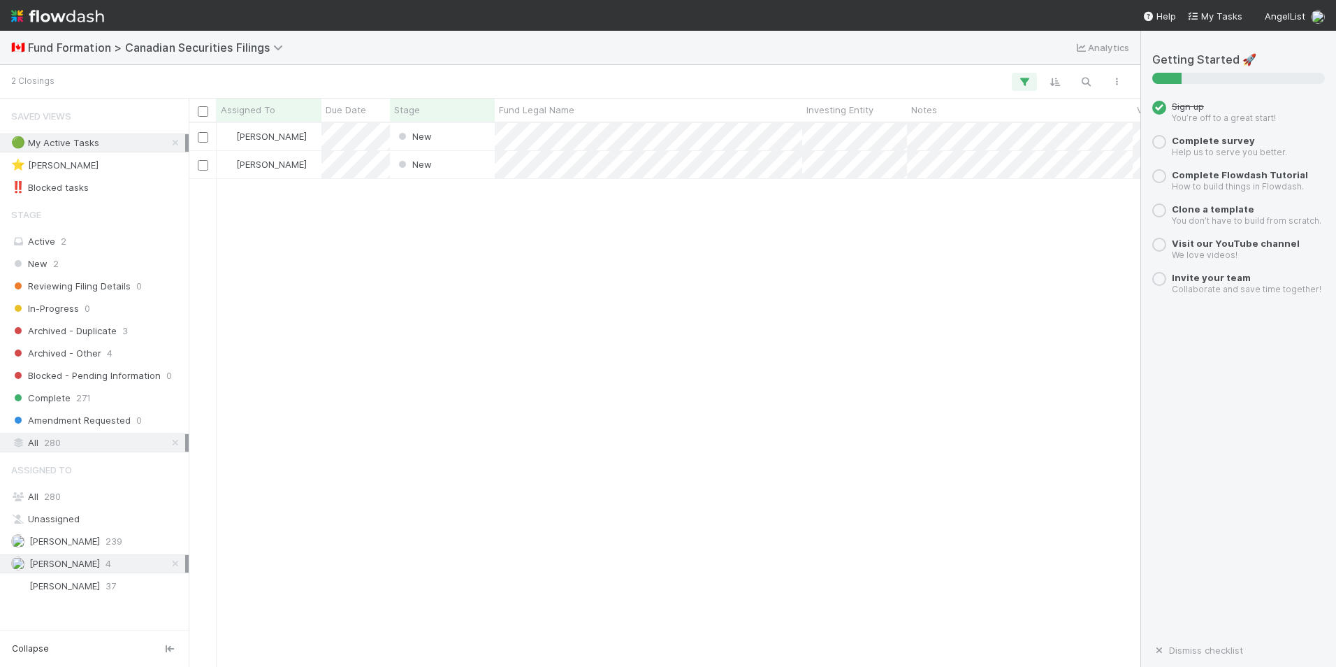
scroll to position [533, 941]
click at [463, 240] on div "[PERSON_NAME] New [DATE] 7:30:07 PM [DATE] 3:34:10 PM [PERSON_NAME] New [DATE] …" at bounding box center [665, 394] width 952 height 543
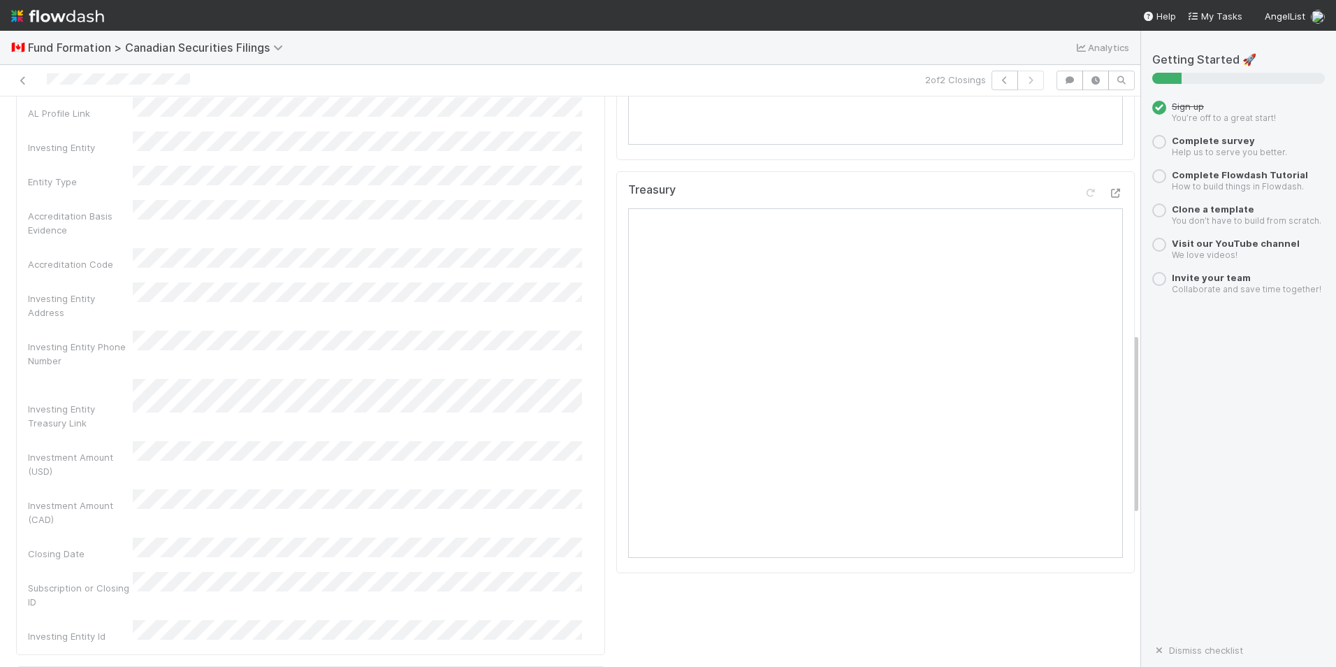
scroll to position [769, 0]
